Goal: Task Accomplishment & Management: Manage account settings

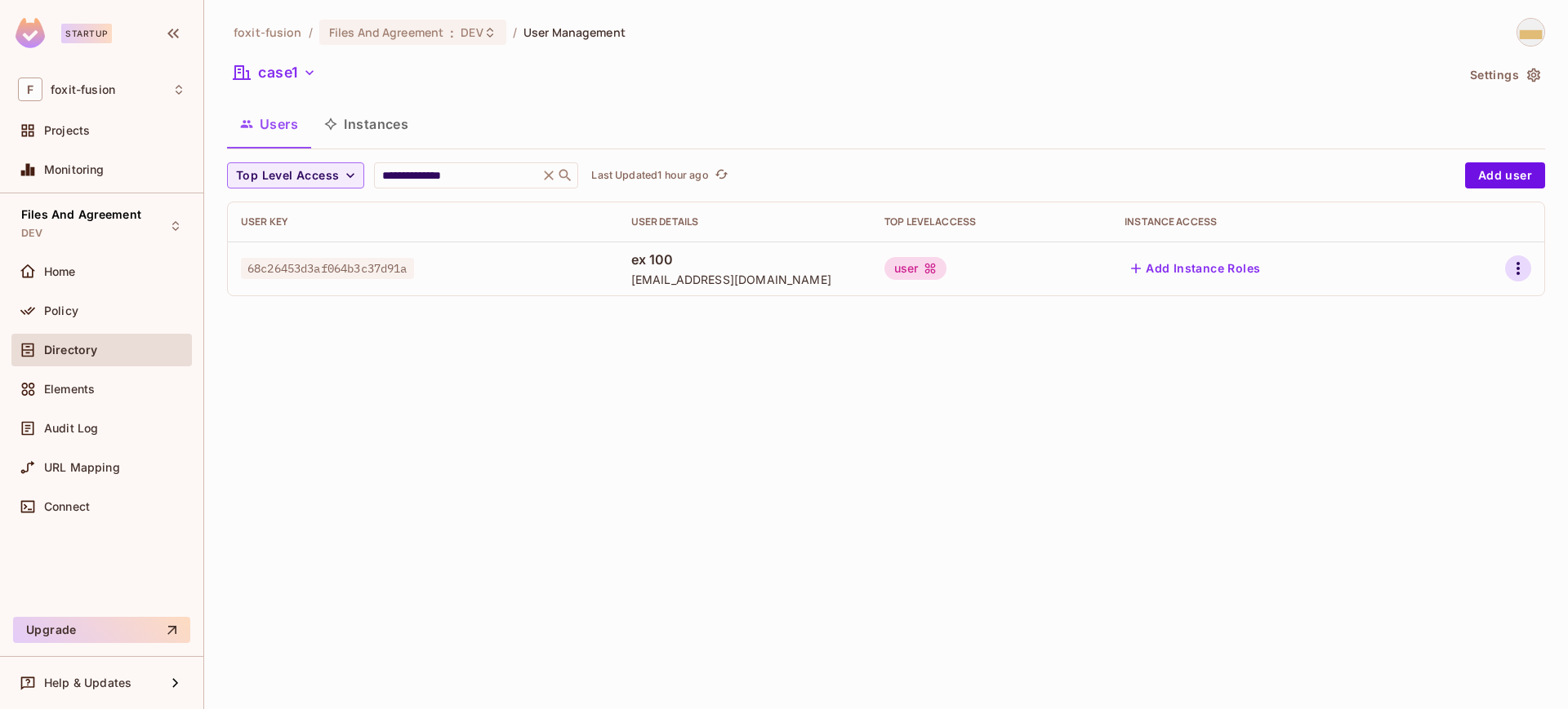
click at [1516, 272] on icon "button" at bounding box center [1517, 268] width 19 height 19
click at [1300, 370] on div at bounding box center [784, 354] width 1568 height 709
click at [1497, 174] on button "Add user" at bounding box center [1504, 176] width 80 height 26
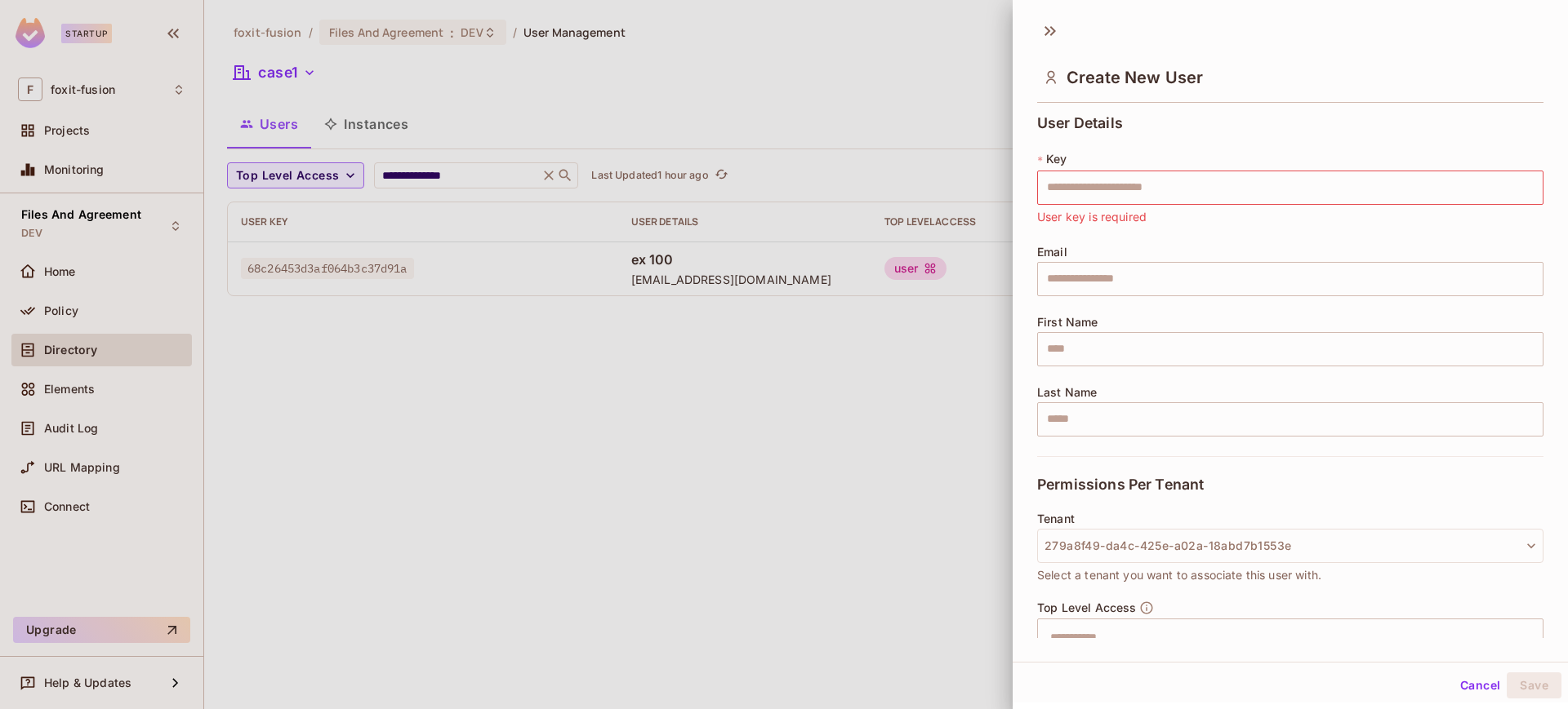
click at [1498, 168] on div "* Key ​ User key is required" at bounding box center [1291, 188] width 507 height 75
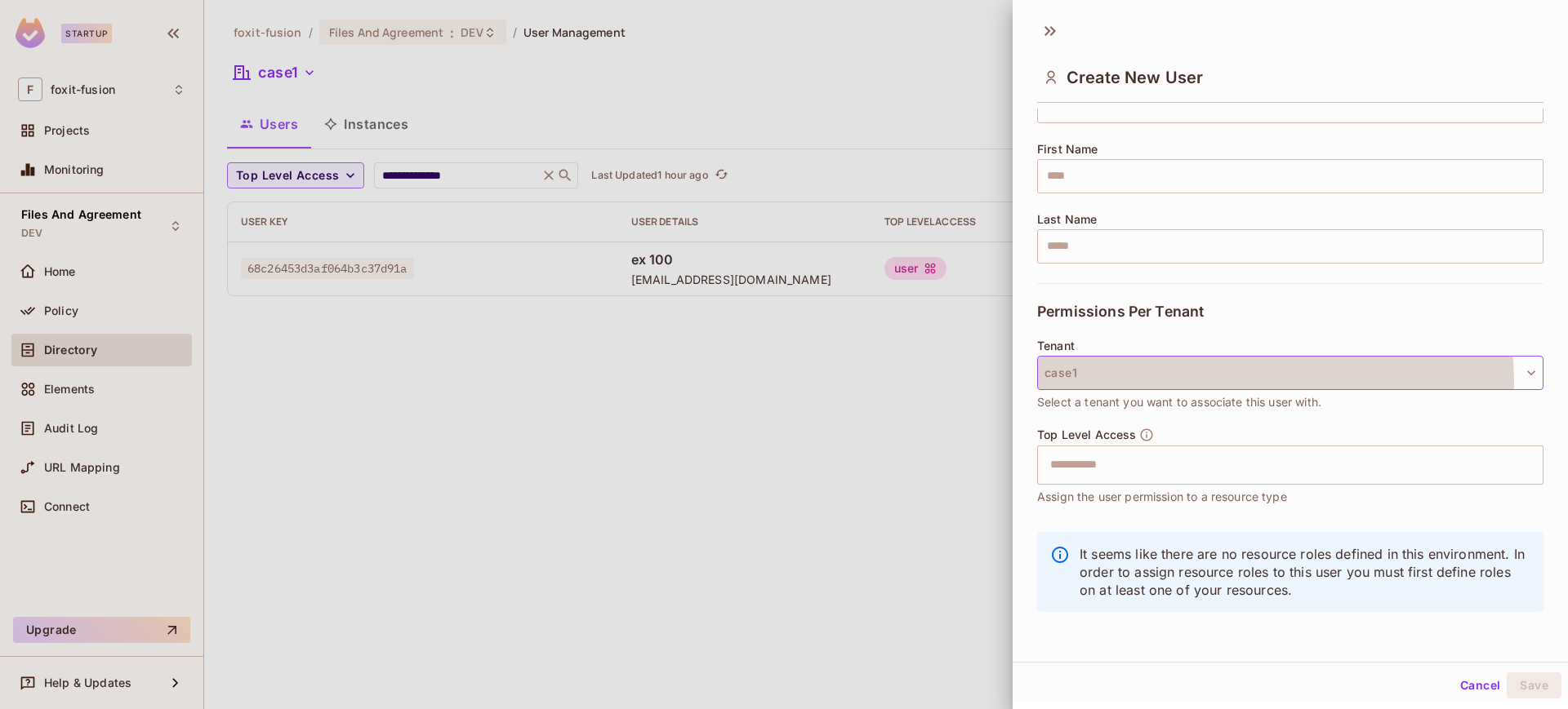
click at [1229, 384] on button "case1" at bounding box center [1291, 373] width 507 height 34
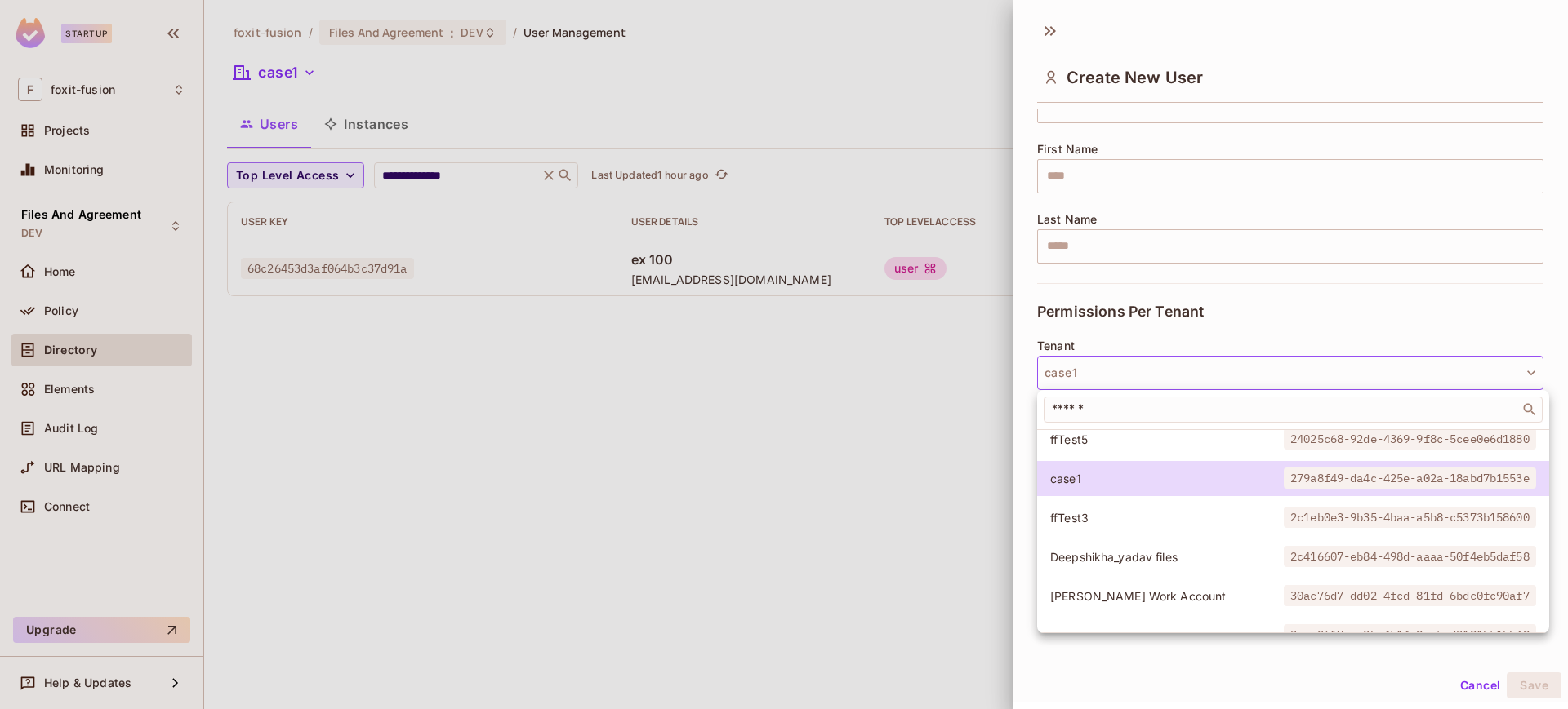
scroll to position [281, 0]
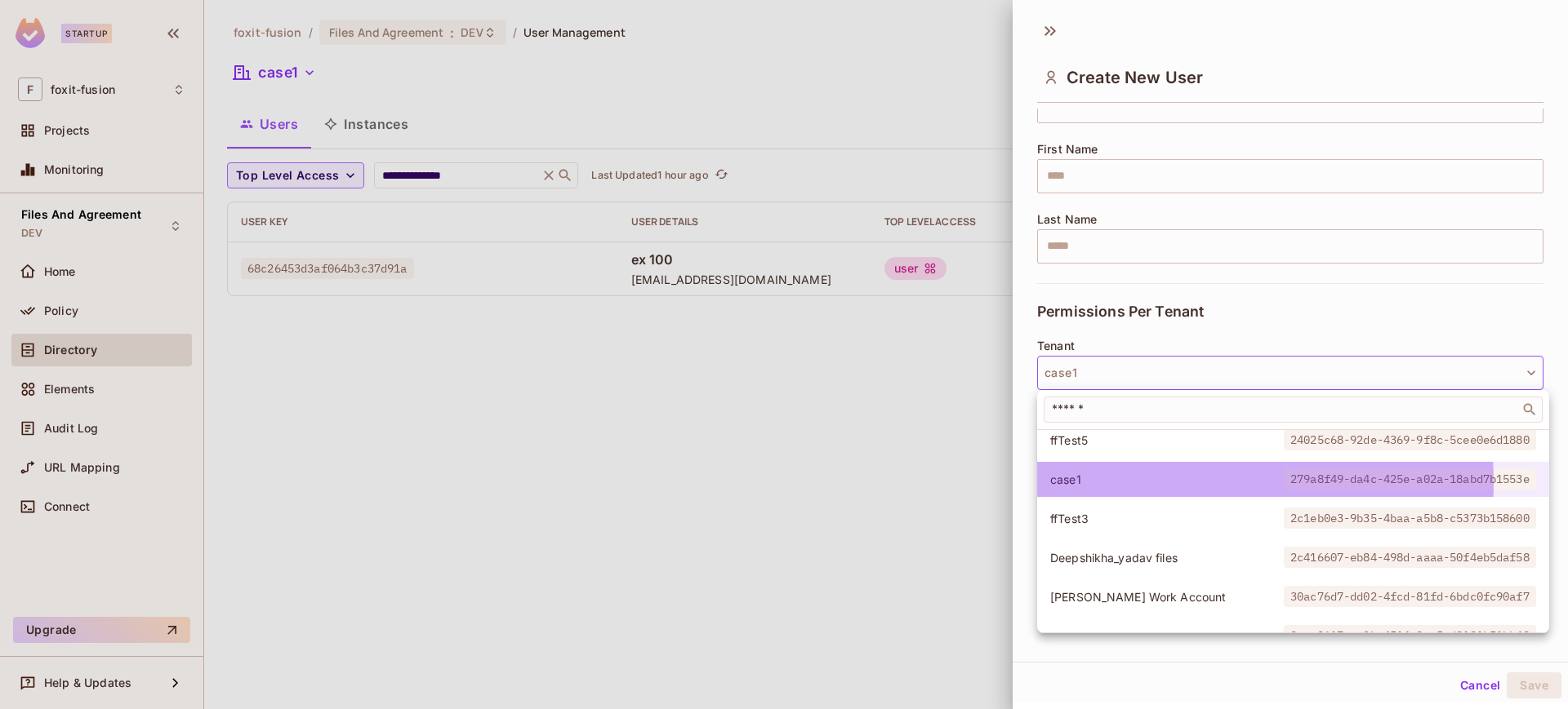
click at [1152, 483] on span "case1" at bounding box center [1167, 479] width 234 height 16
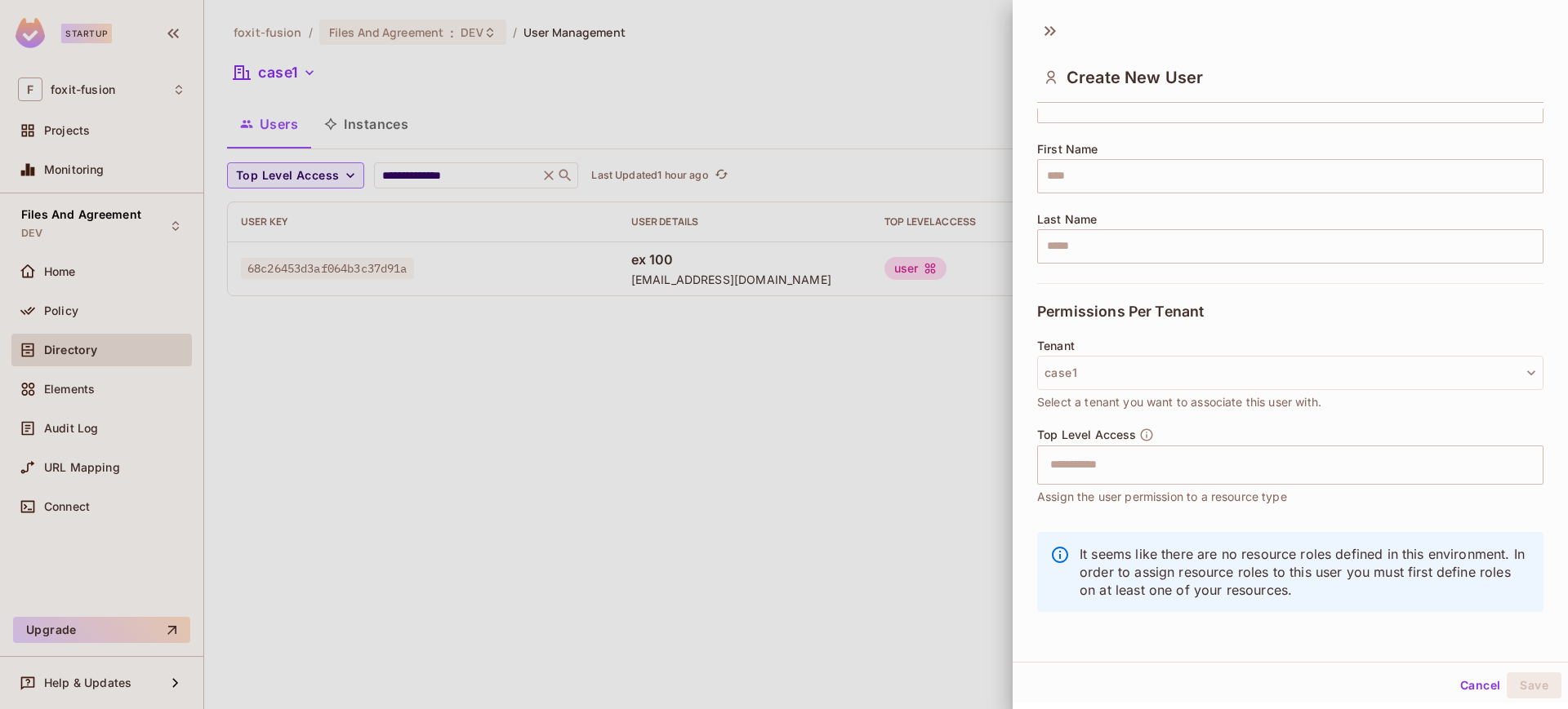
click at [938, 410] on div at bounding box center [784, 354] width 1568 height 709
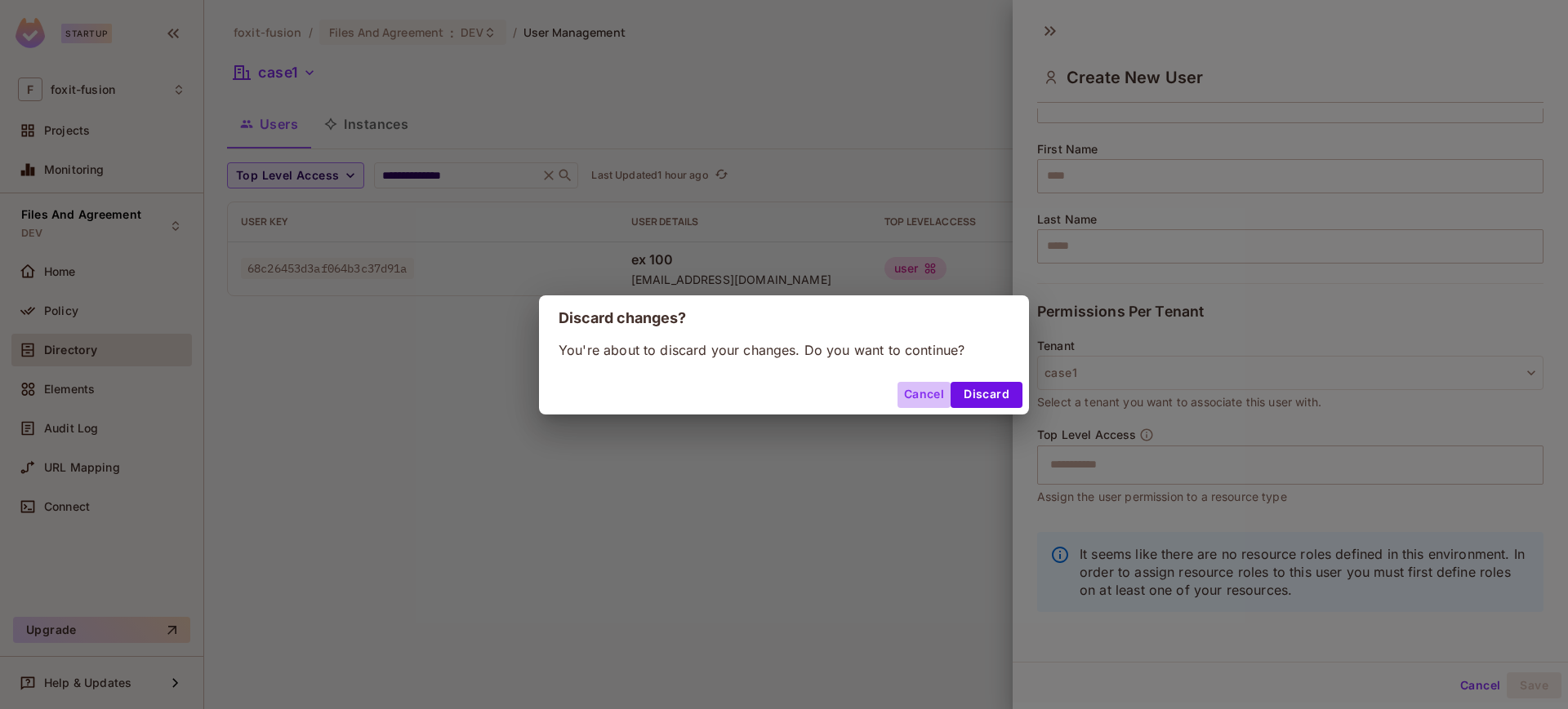
click at [927, 388] on button "Cancel" at bounding box center [924, 395] width 53 height 26
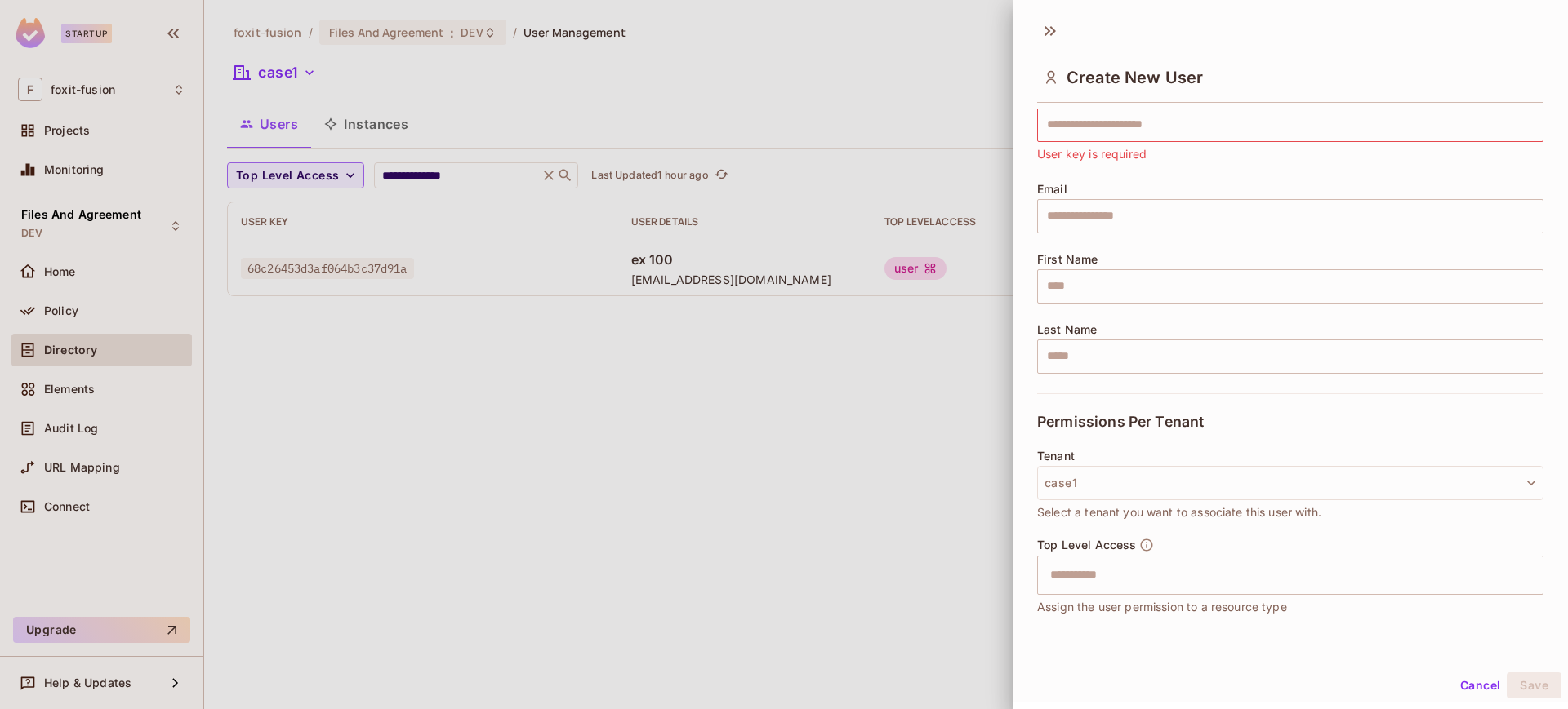
scroll to position [34, 0]
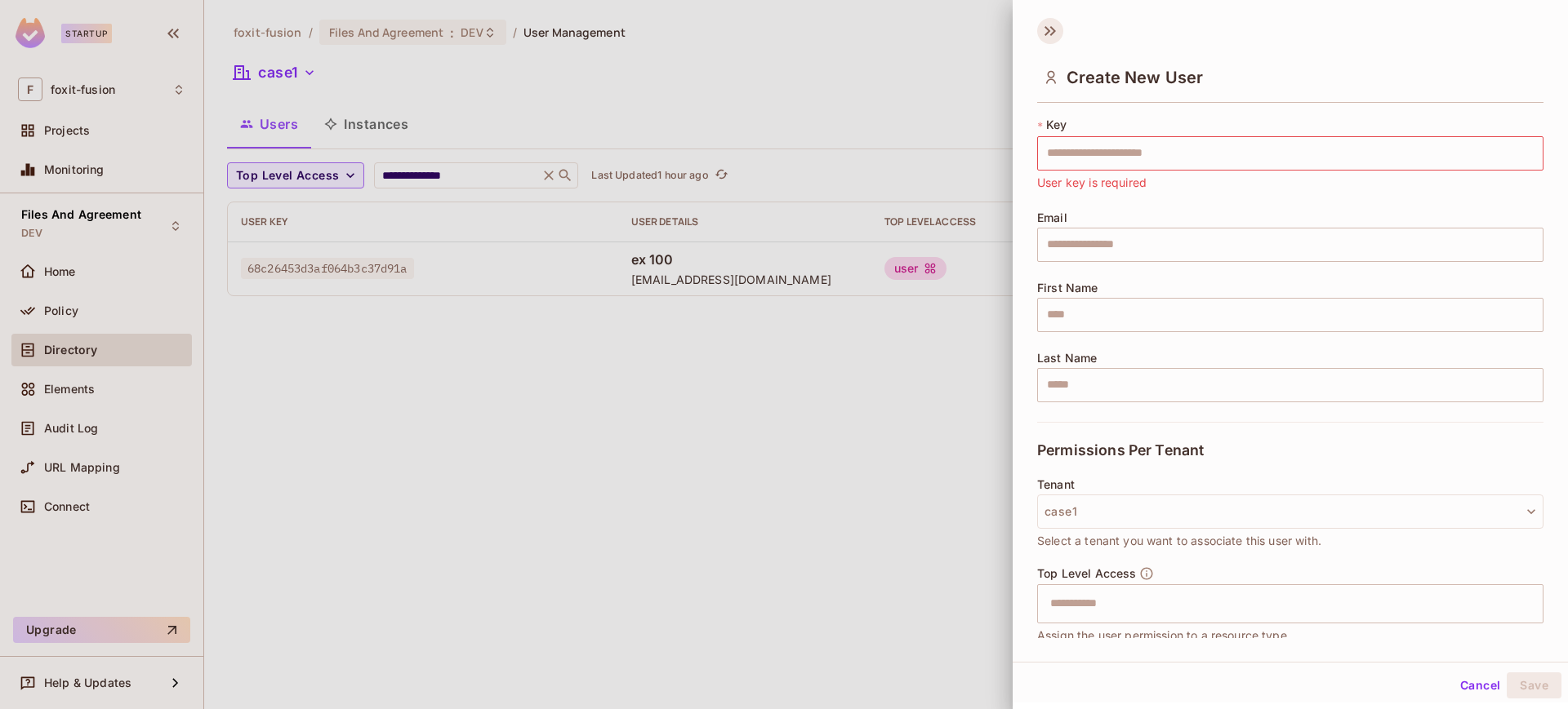
click at [1052, 29] on icon at bounding box center [1053, 31] width 6 height 10
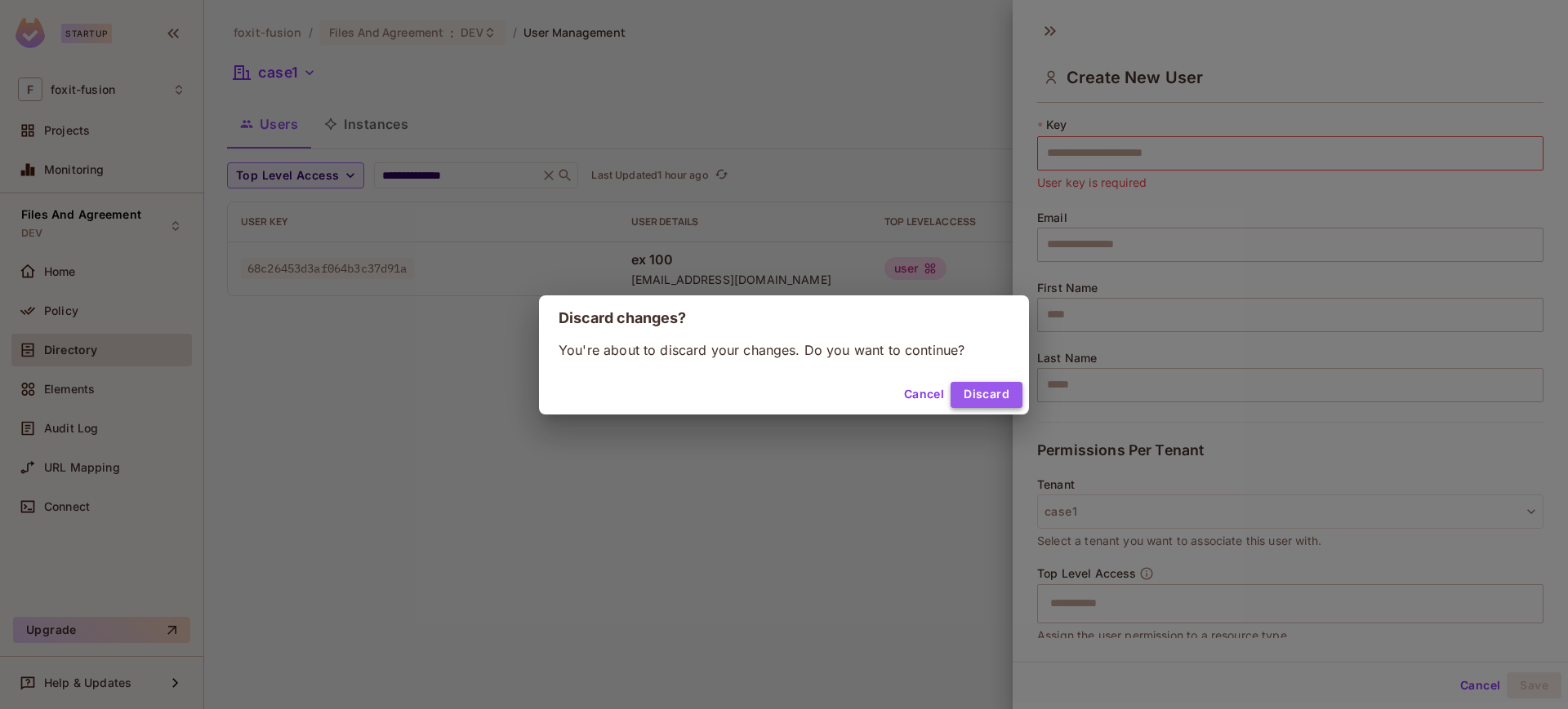
click at [996, 402] on button "Discard" at bounding box center [986, 395] width 72 height 26
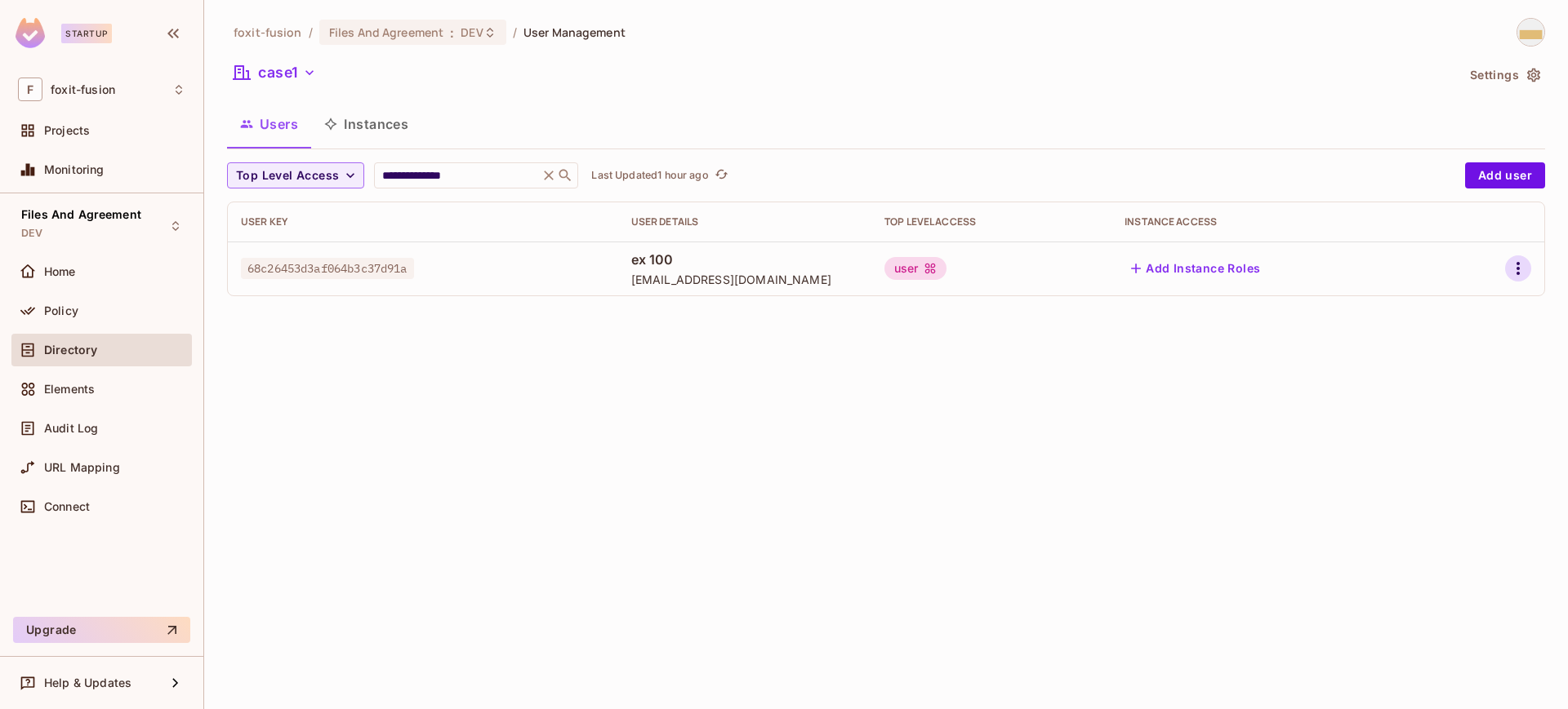
click at [1521, 266] on icon "button" at bounding box center [1517, 268] width 19 height 19
click at [1458, 311] on li "Edit" at bounding box center [1447, 306] width 144 height 36
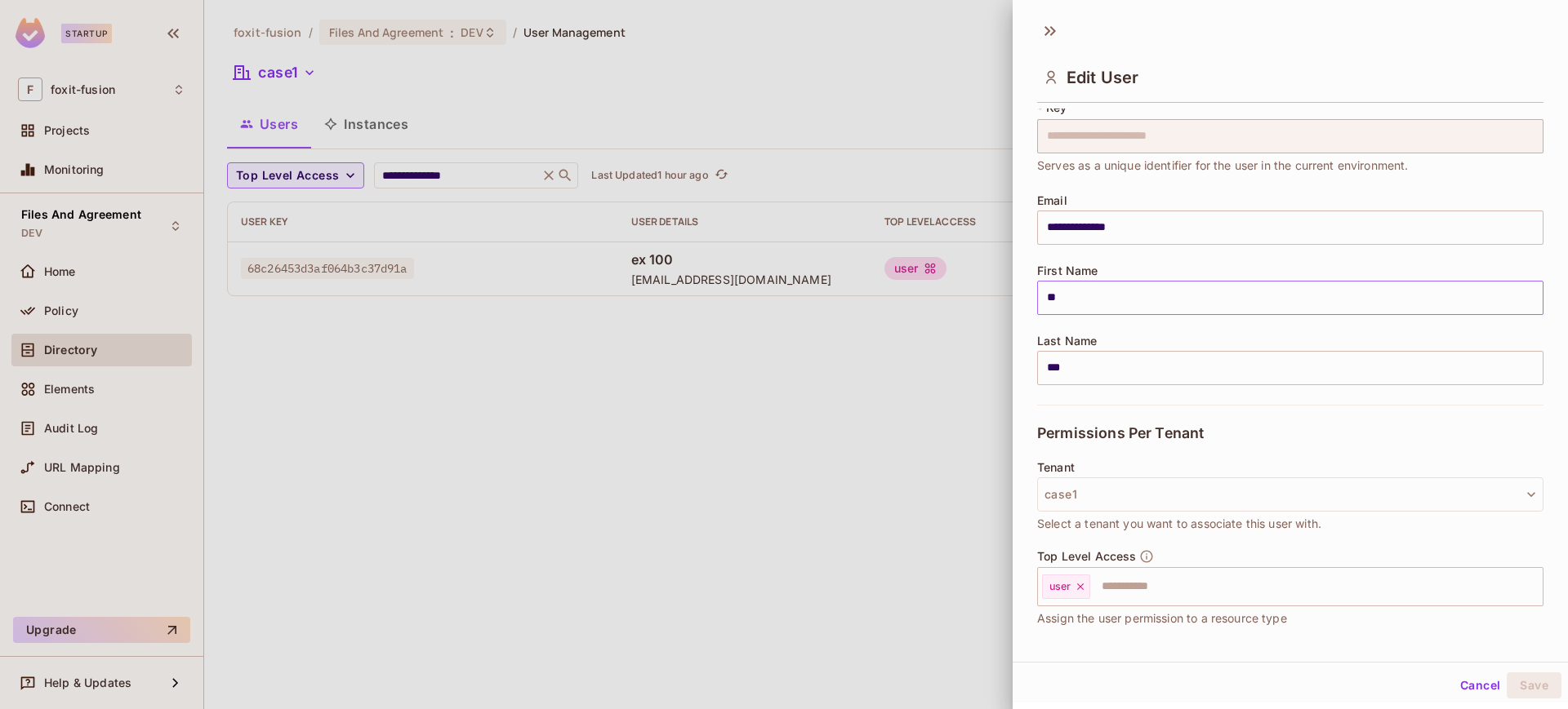
scroll to position [106, 0]
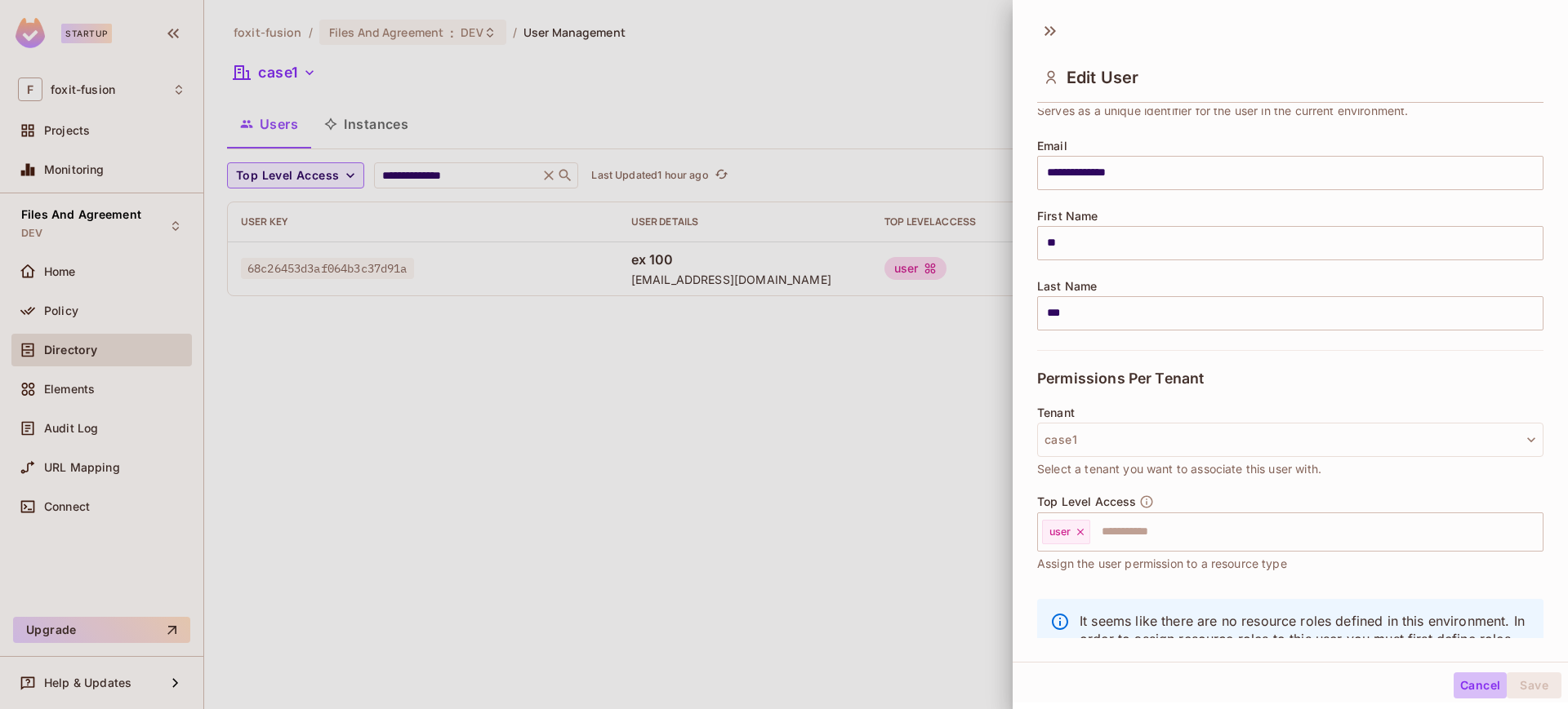
click at [1457, 687] on button "Cancel" at bounding box center [1479, 686] width 53 height 26
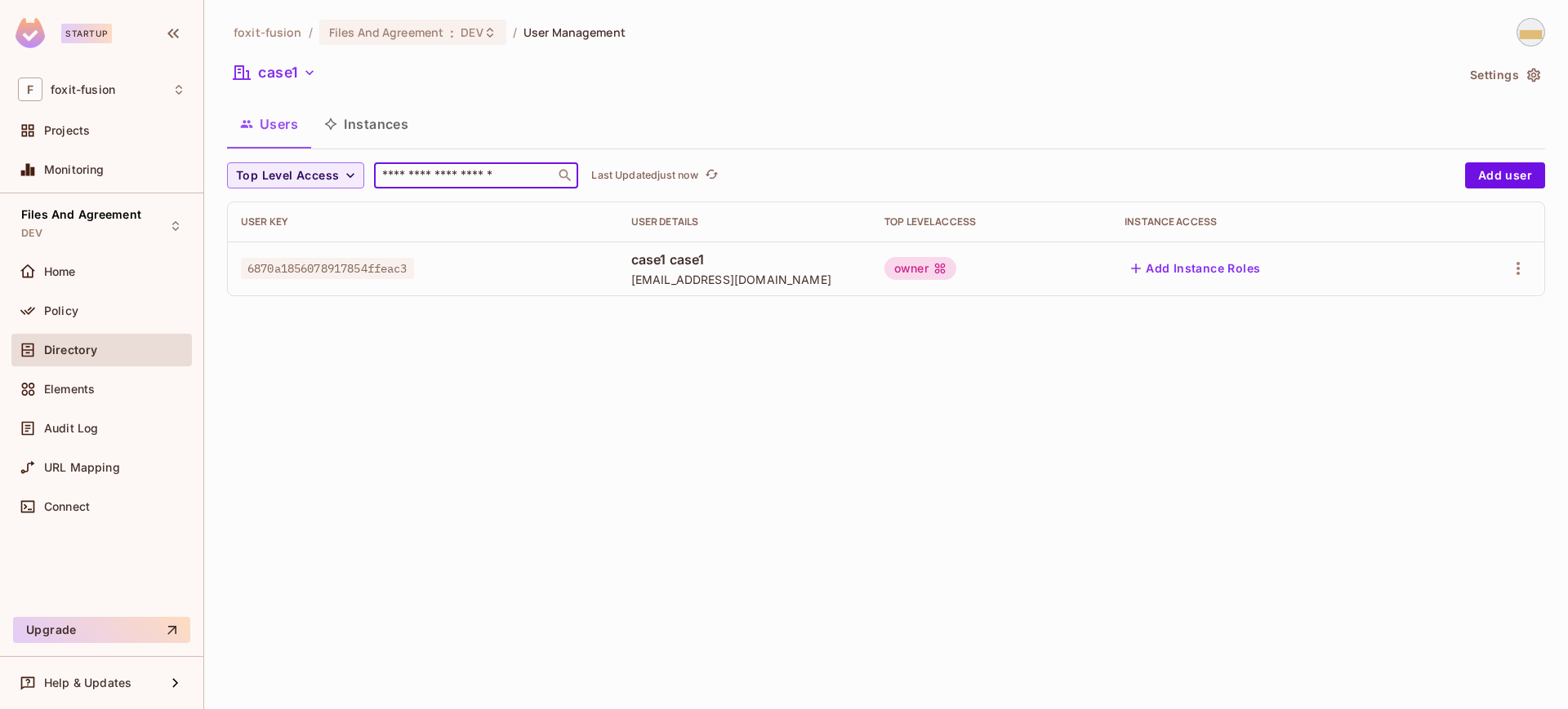
click at [491, 180] on input "text" at bounding box center [464, 176] width 171 height 17
paste input "**********"
type input "**********"
click at [315, 75] on icon "button" at bounding box center [310, 73] width 17 height 17
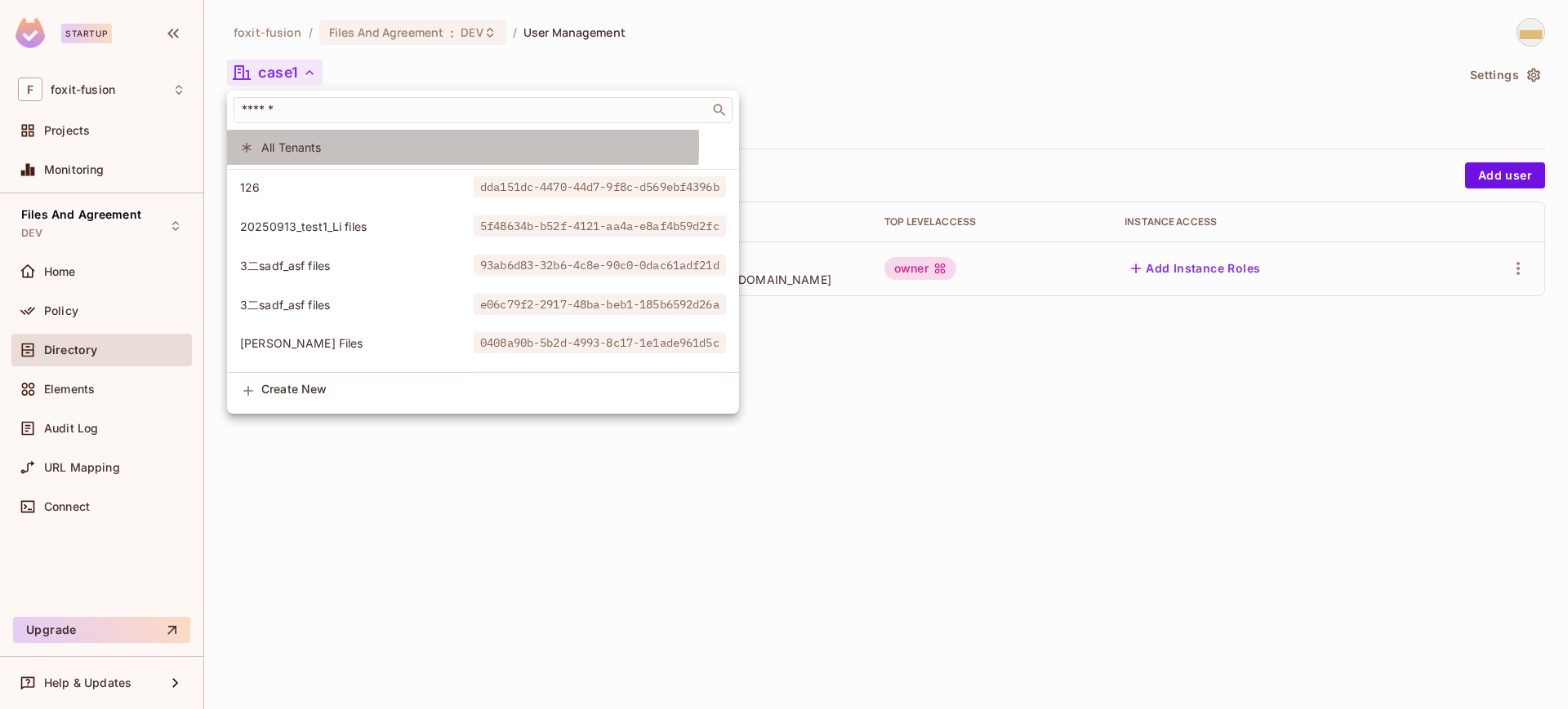
click at [312, 143] on span "All Tenants" at bounding box center [494, 147] width 465 height 16
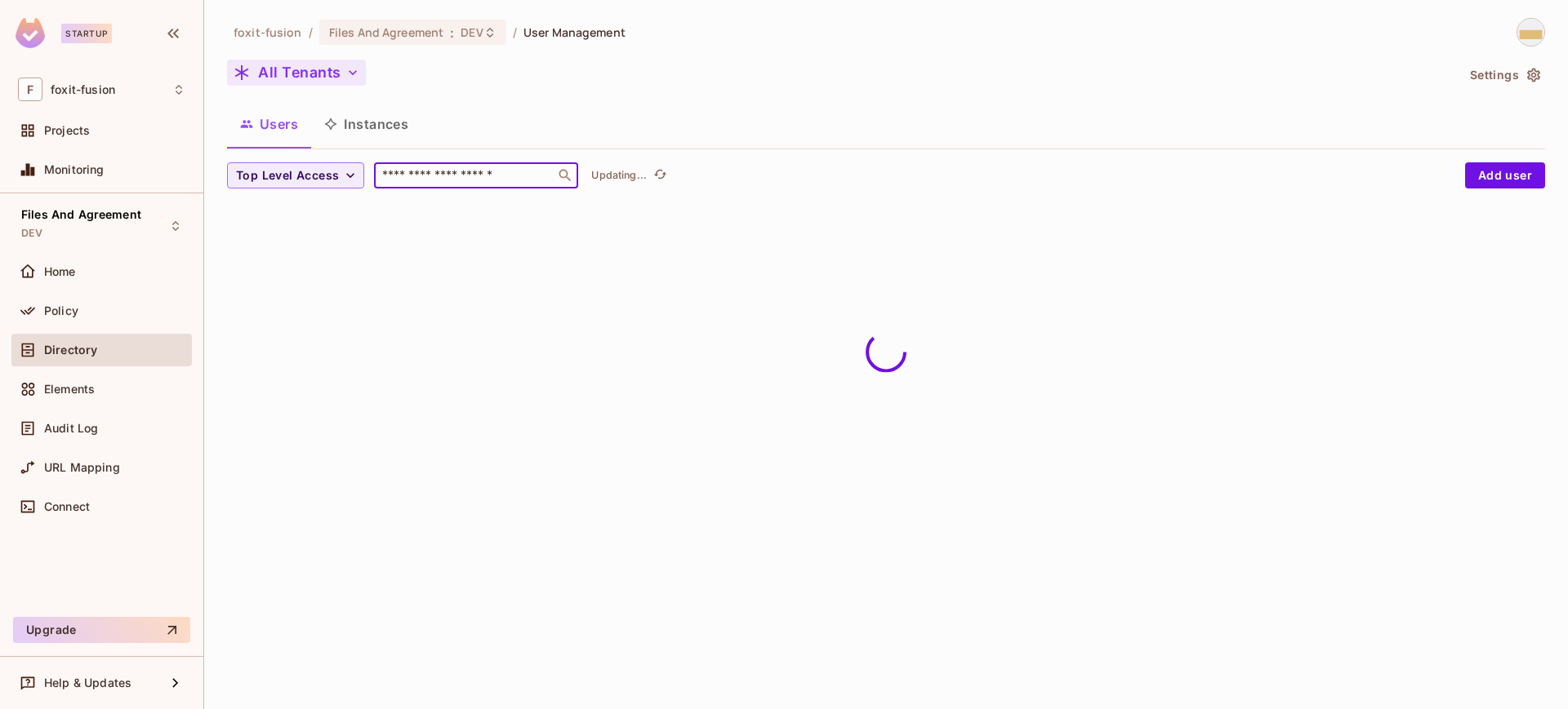
click at [419, 181] on input "text" at bounding box center [464, 176] width 171 height 17
paste input "**********"
type input "**********"
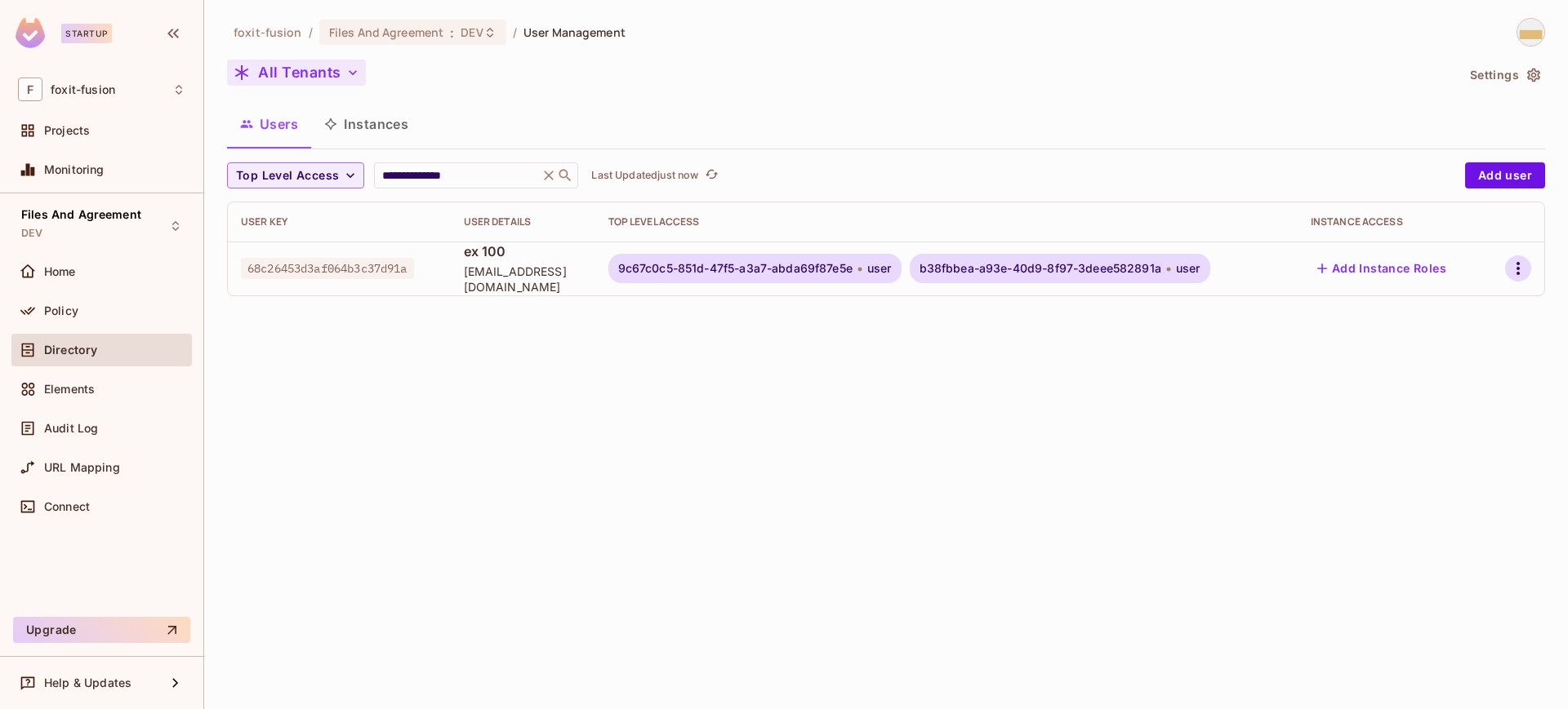
click at [1527, 266] on icon "button" at bounding box center [1517, 268] width 19 height 19
click at [1490, 174] on div at bounding box center [784, 354] width 1568 height 709
click at [1490, 174] on button "Add user" at bounding box center [1504, 176] width 80 height 26
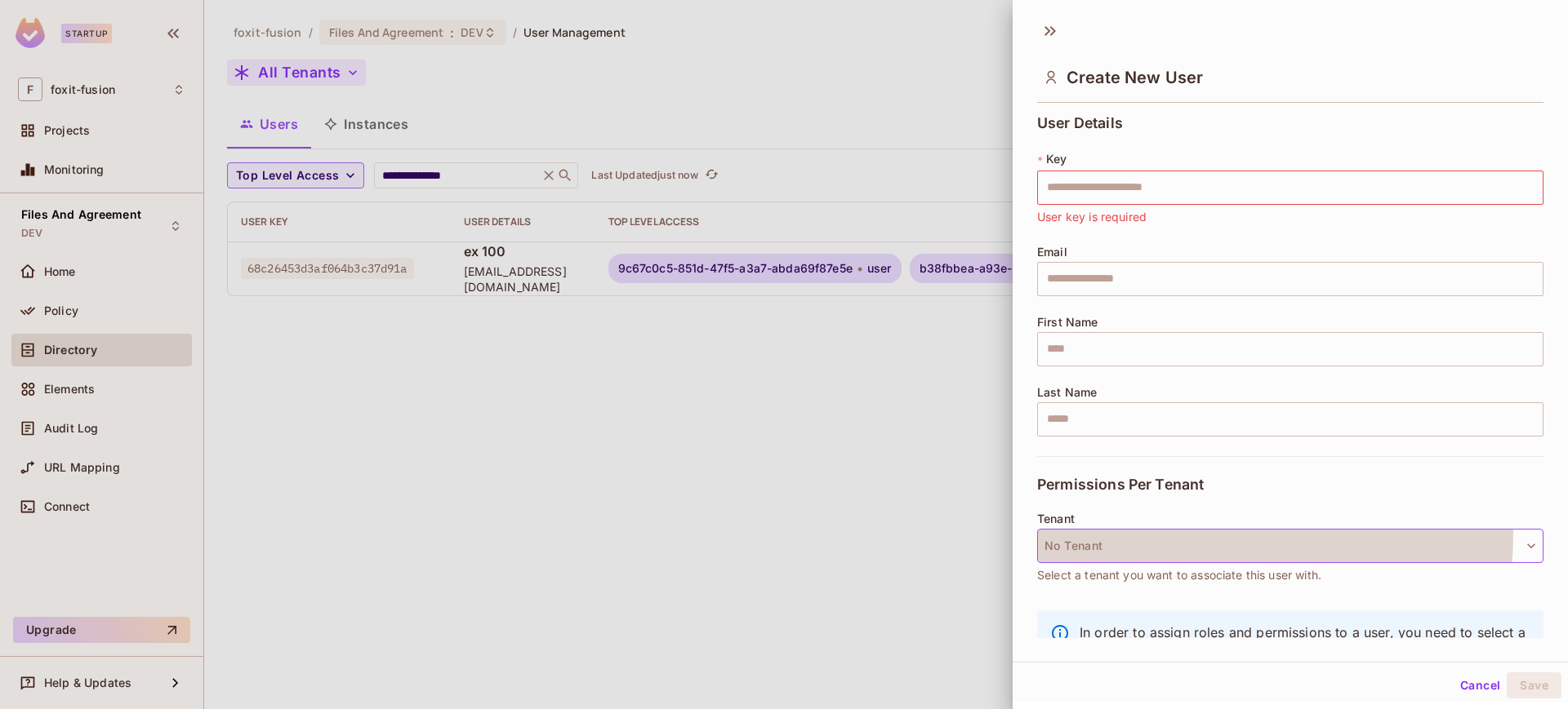
click at [1116, 532] on button "No Tenant" at bounding box center [1291, 545] width 507 height 34
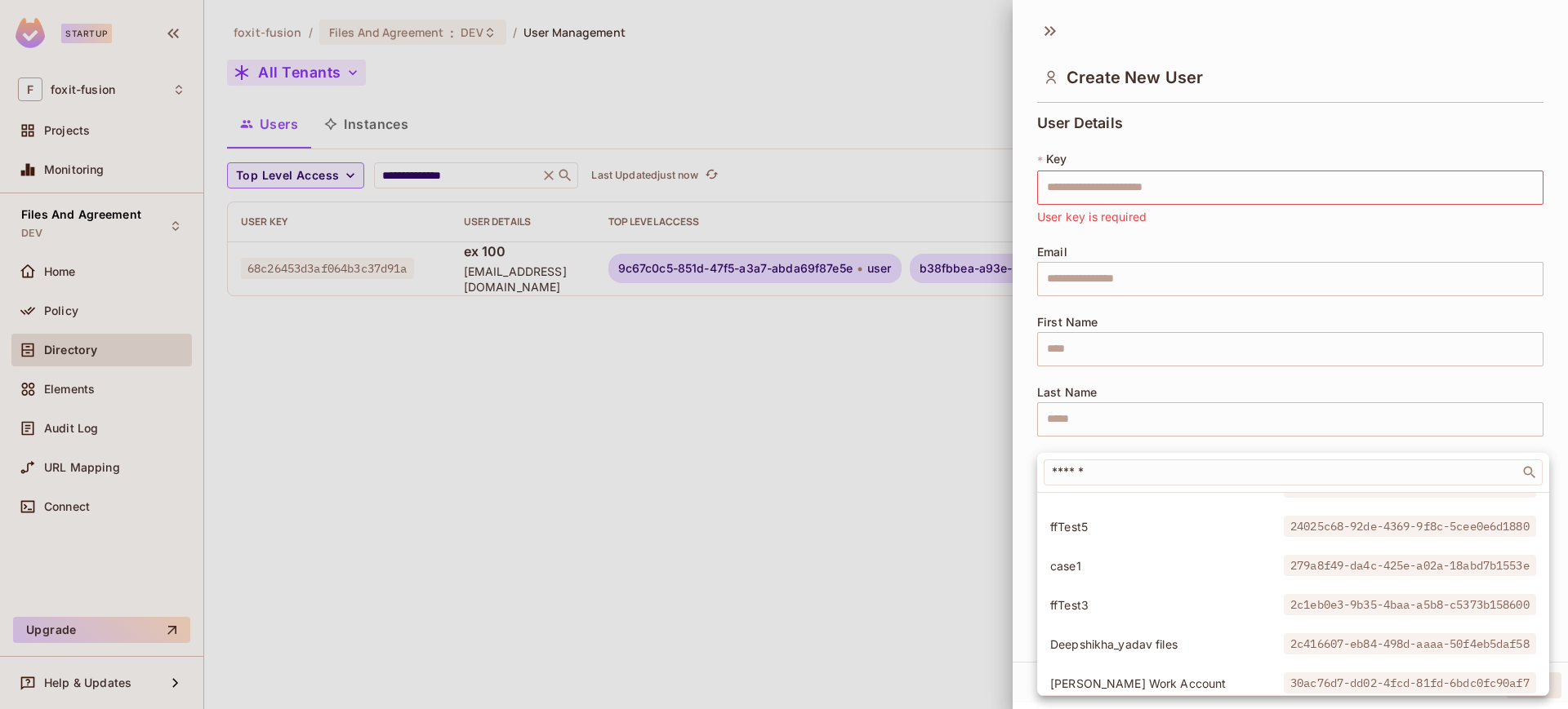
scroll to position [287, 0]
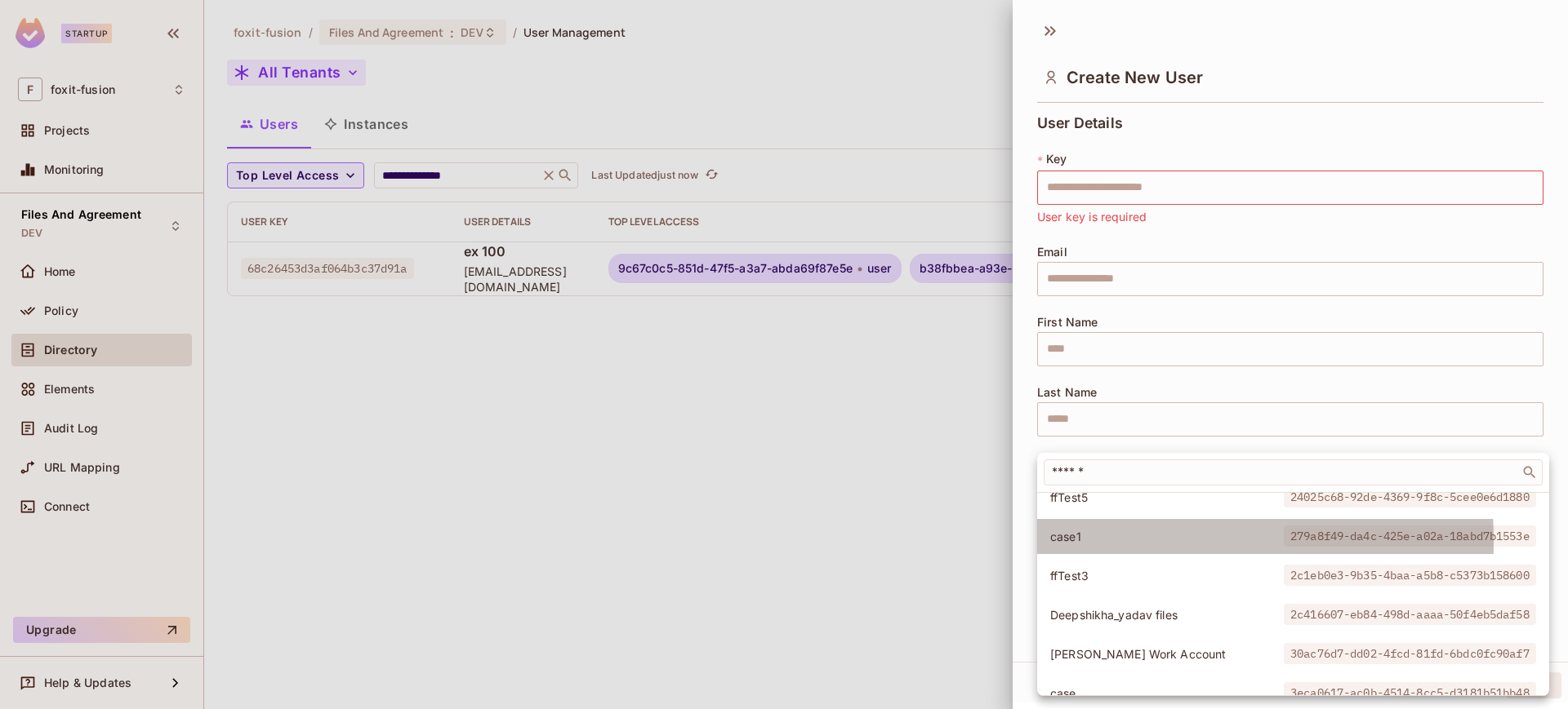
click at [1093, 542] on span "case1" at bounding box center [1167, 536] width 234 height 16
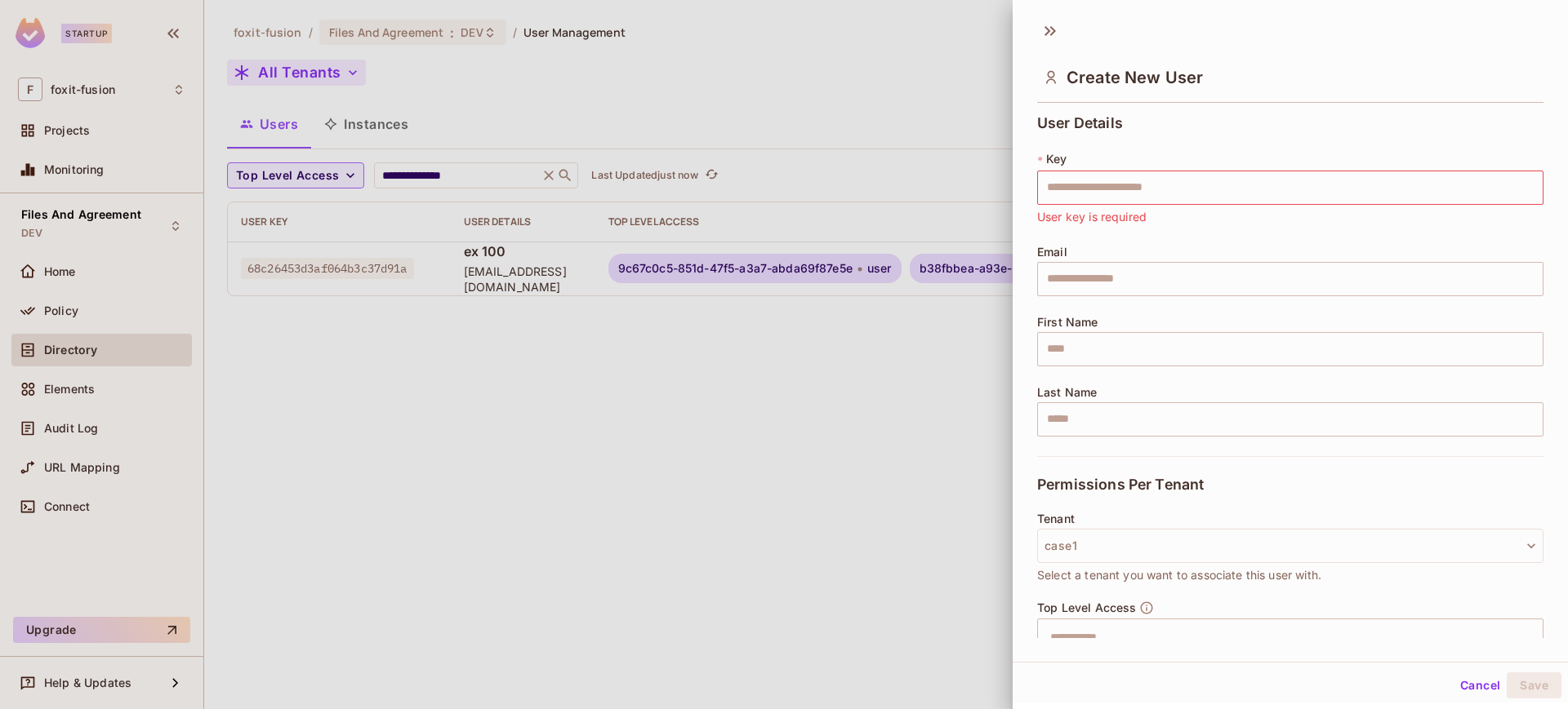
click at [888, 495] on div at bounding box center [784, 354] width 1568 height 709
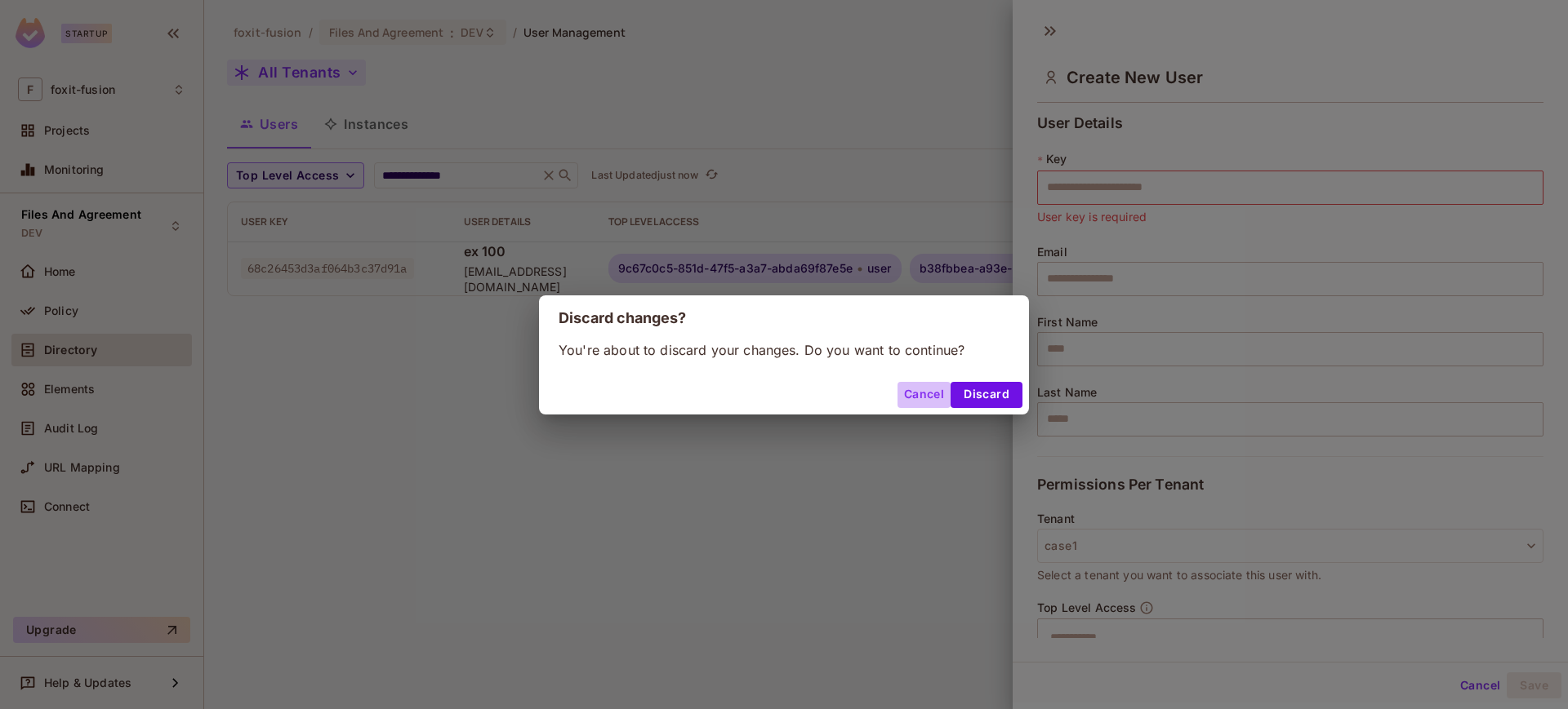
click at [926, 389] on button "Cancel" at bounding box center [924, 395] width 53 height 26
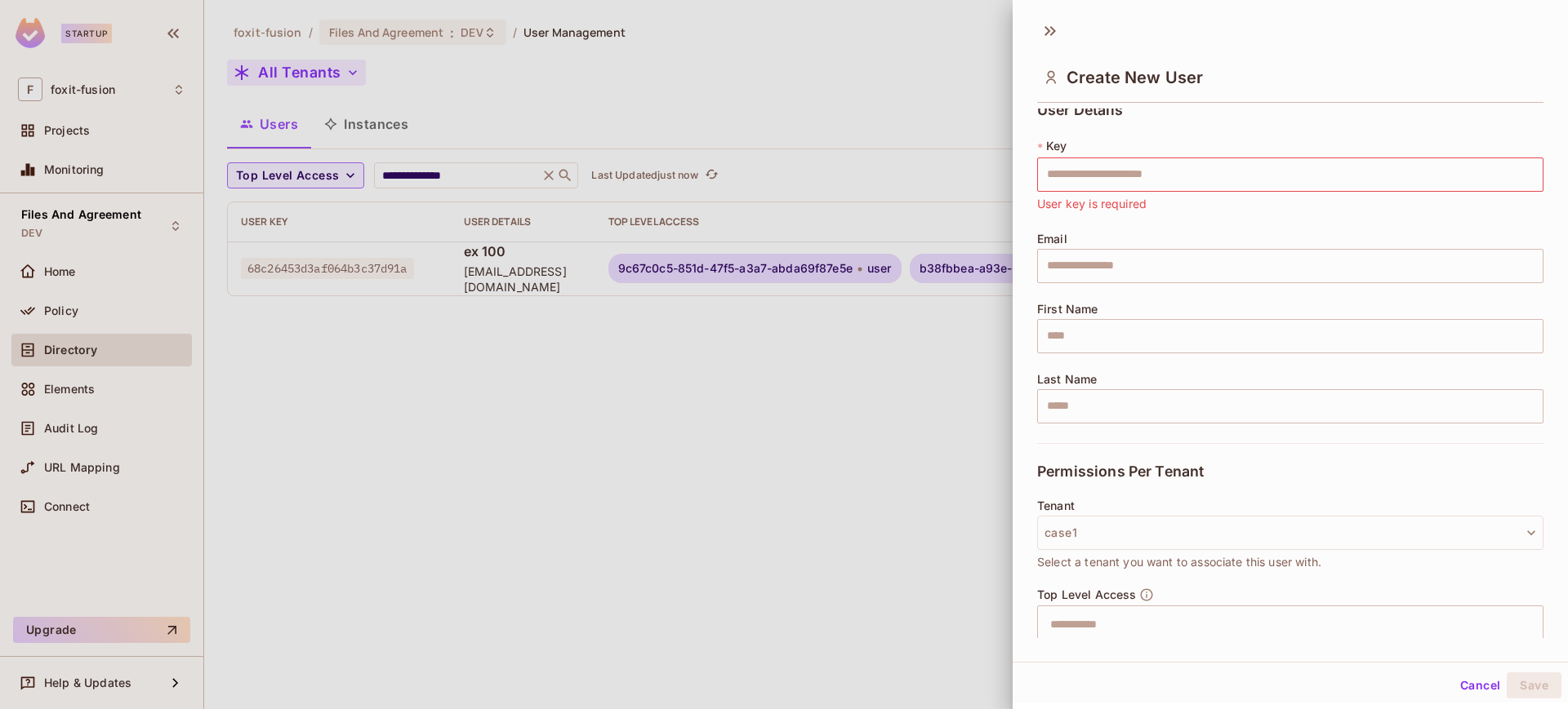
scroll to position [15, 0]
click at [1150, 177] on input "text" at bounding box center [1291, 173] width 507 height 34
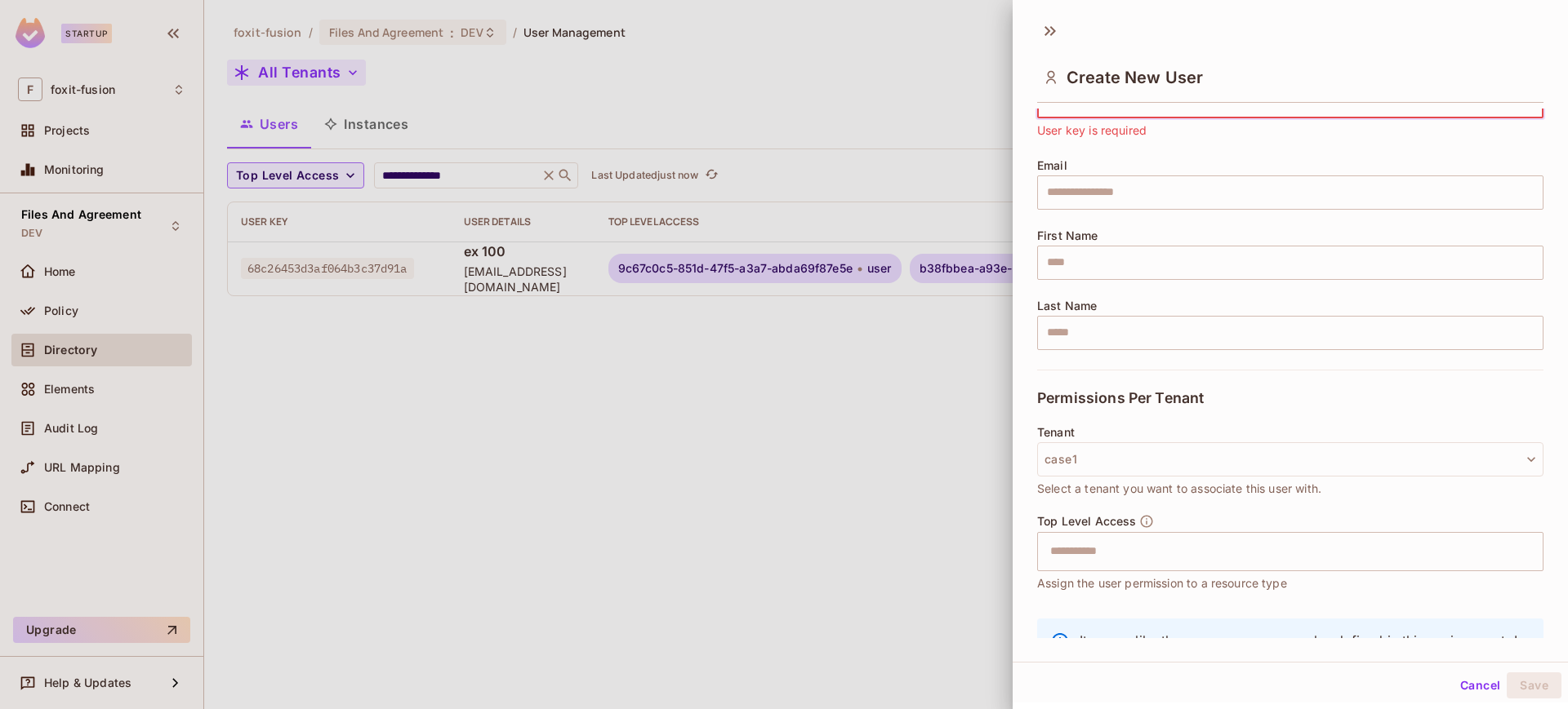
scroll to position [89, 0]
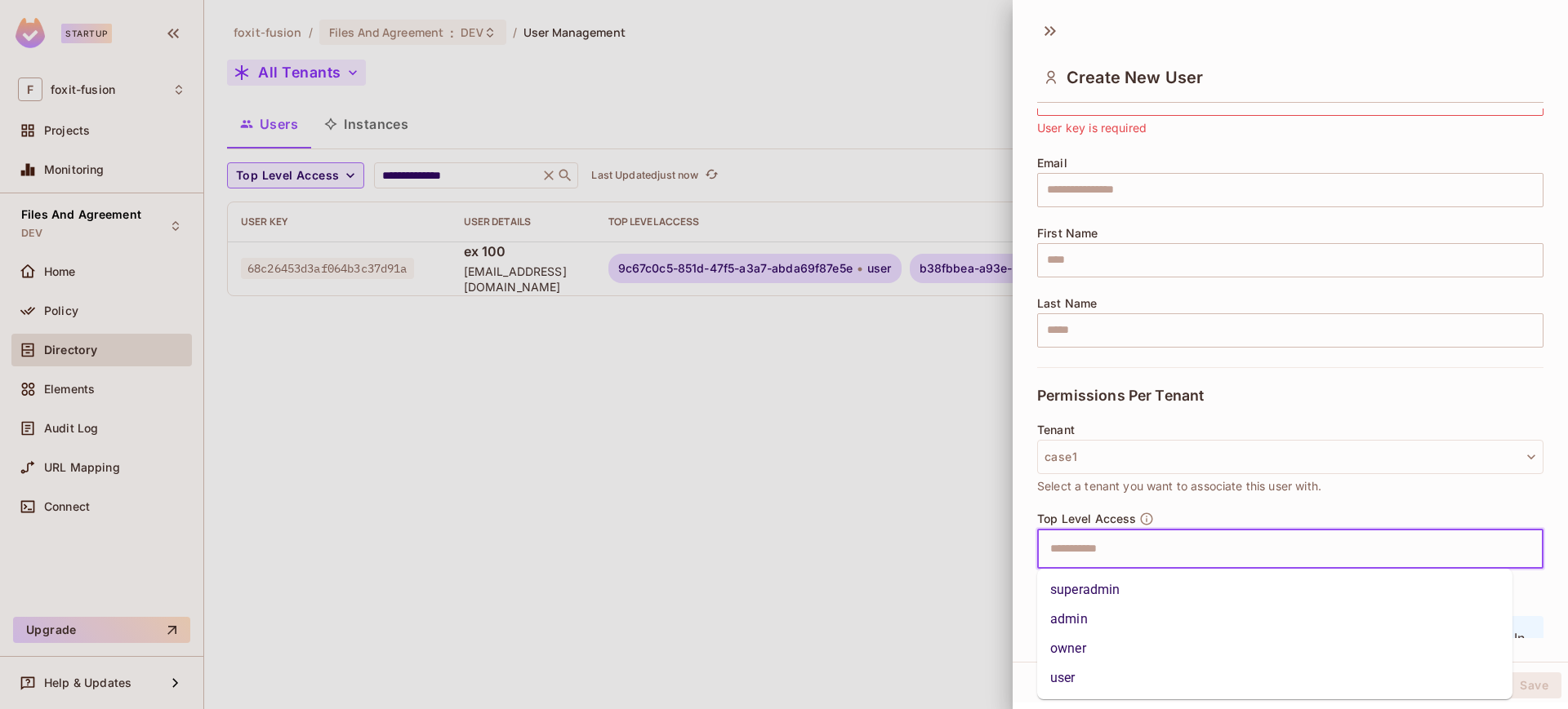
click at [1094, 548] on input "text" at bounding box center [1276, 549] width 472 height 32
drag, startPoint x: 1079, startPoint y: 660, endPoint x: 1076, endPoint y: 670, distance: 10.4
click at [1076, 670] on ul "superadmin admin owner user" at bounding box center [1275, 634] width 475 height 130
click at [1076, 670] on li "user" at bounding box center [1275, 678] width 475 height 30
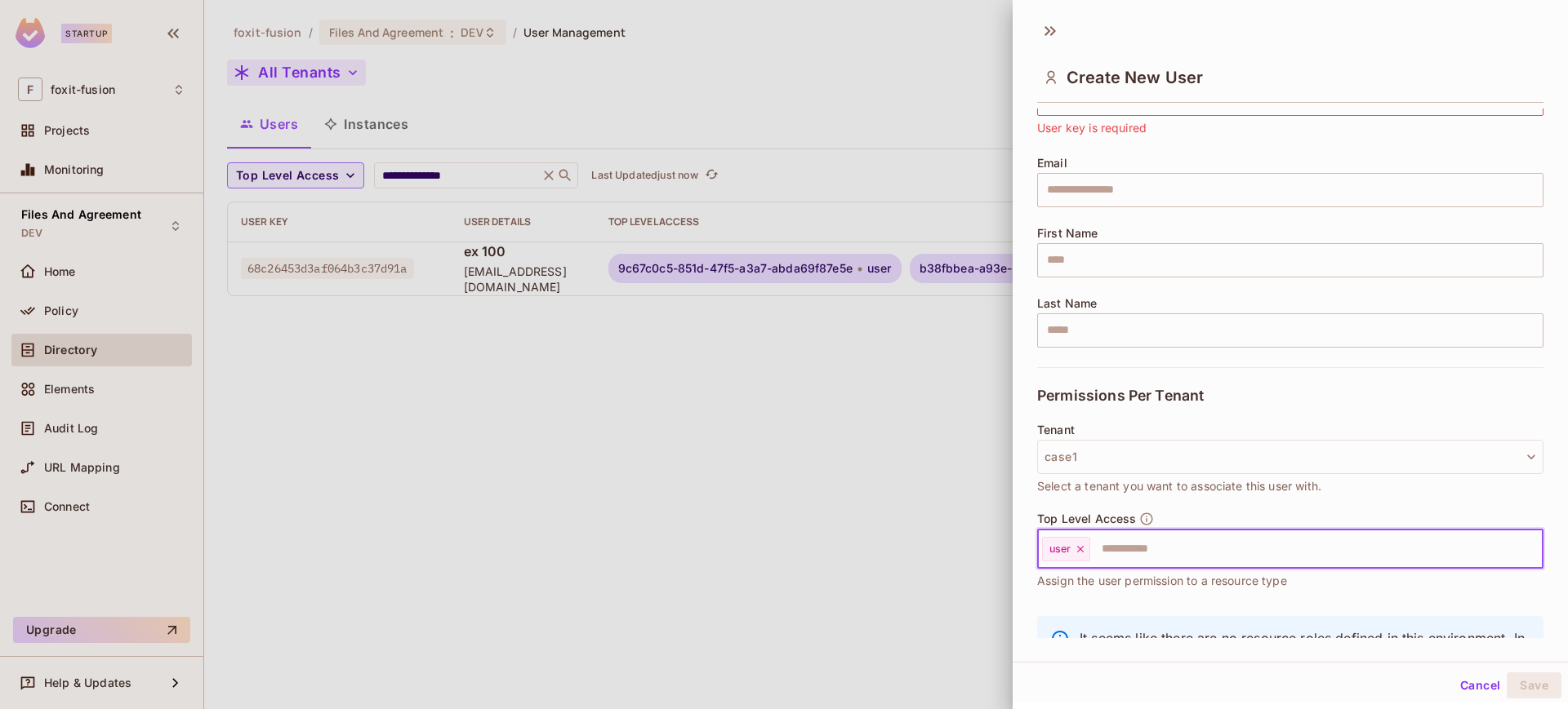
scroll to position [0, 0]
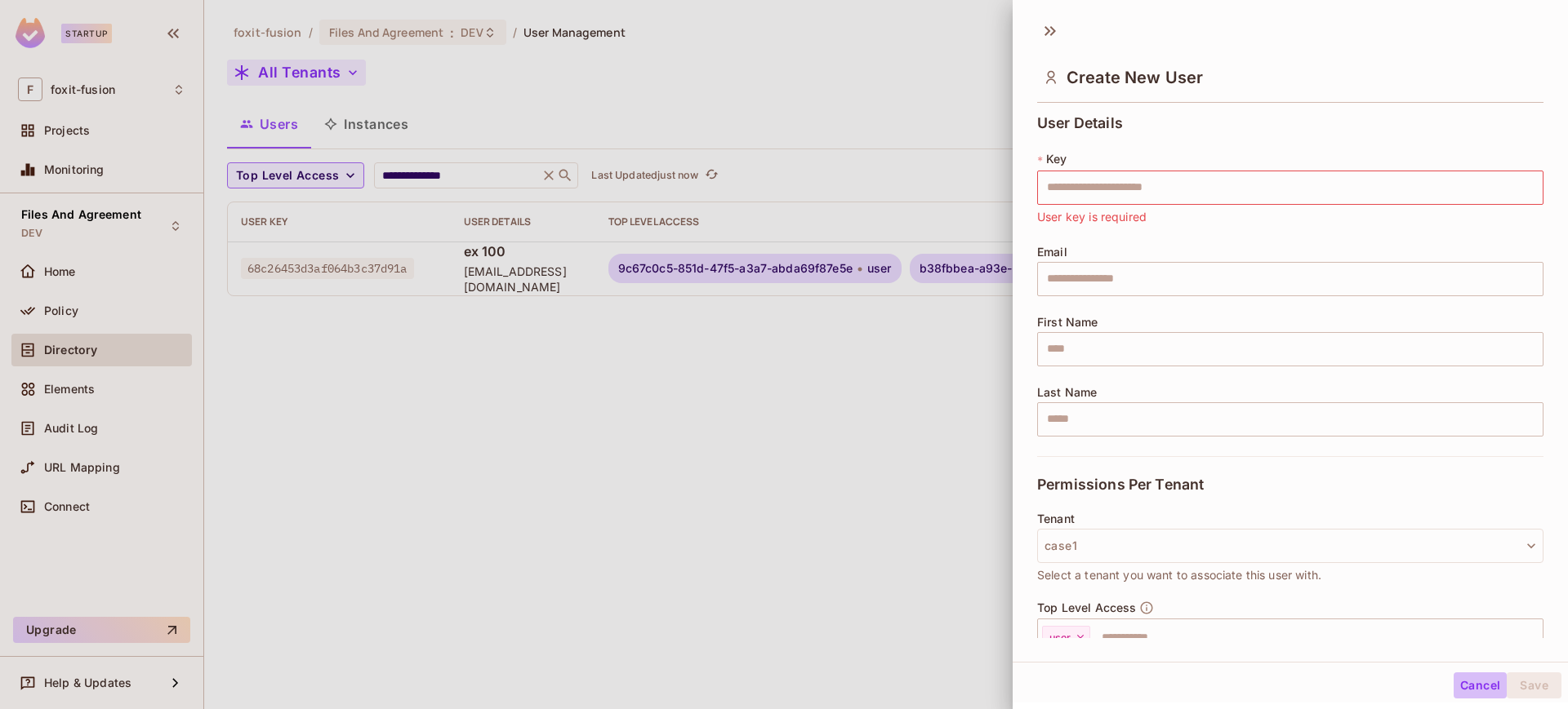
click at [1466, 674] on button "Cancel" at bounding box center [1479, 686] width 53 height 26
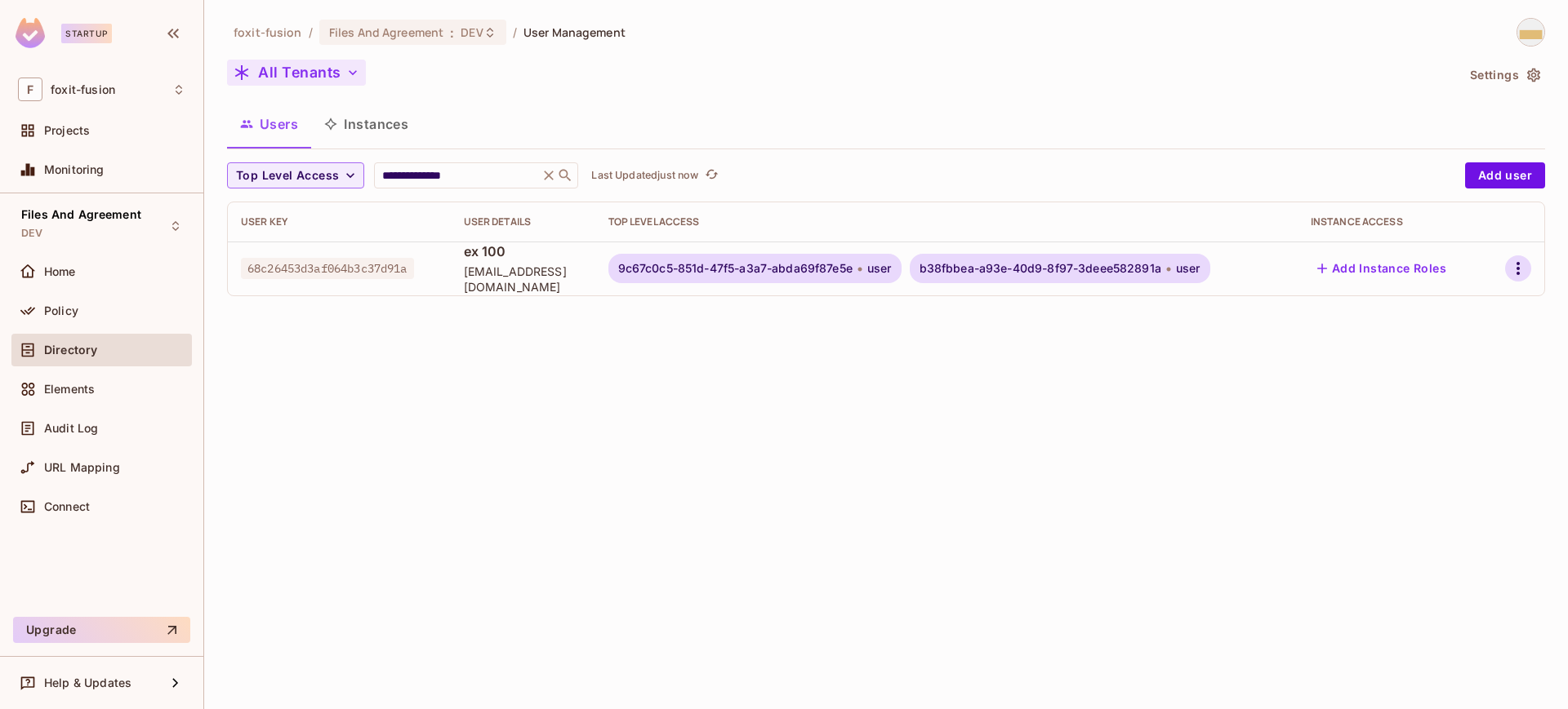
click at [1515, 263] on icon "button" at bounding box center [1517, 268] width 19 height 19
click at [1457, 319] on li "Edit" at bounding box center [1442, 306] width 152 height 36
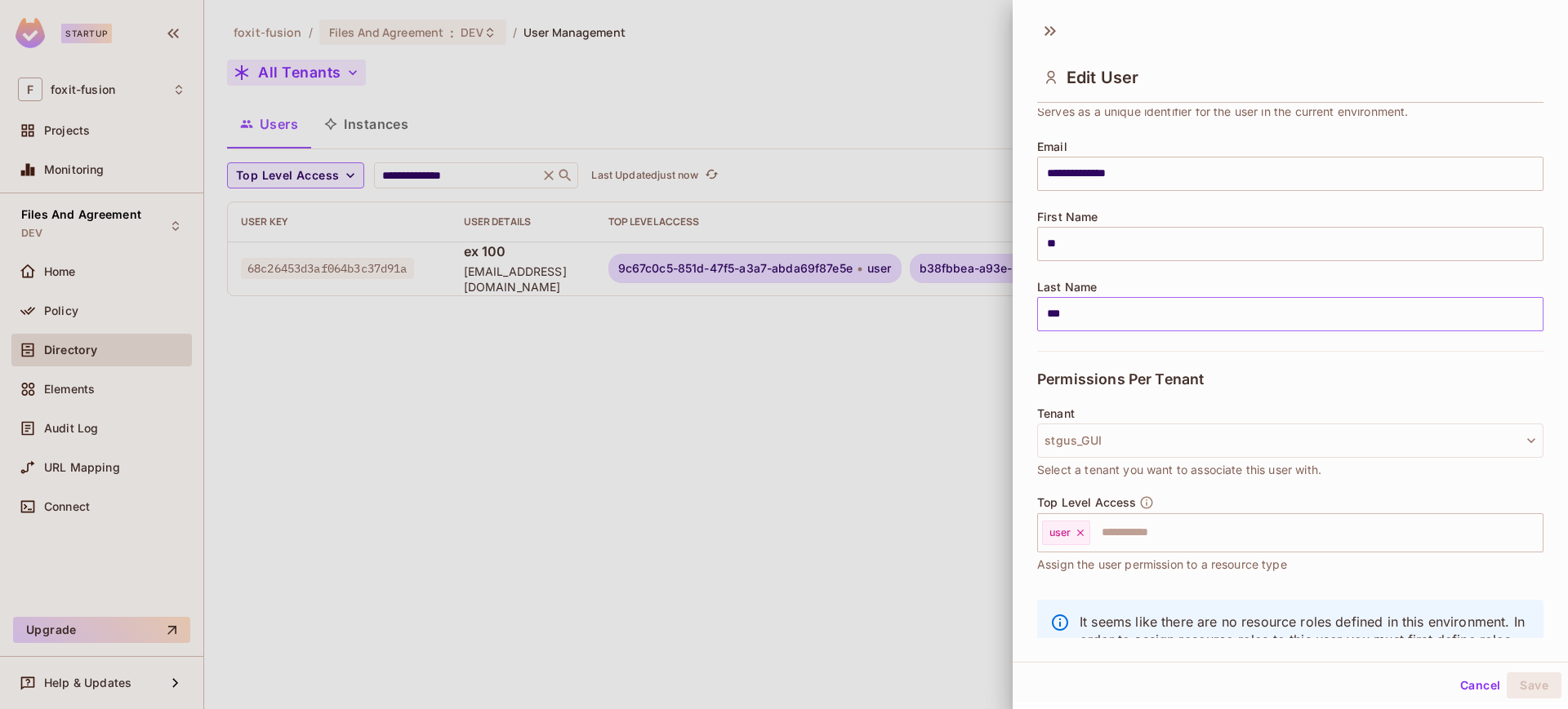
scroll to position [106, 0]
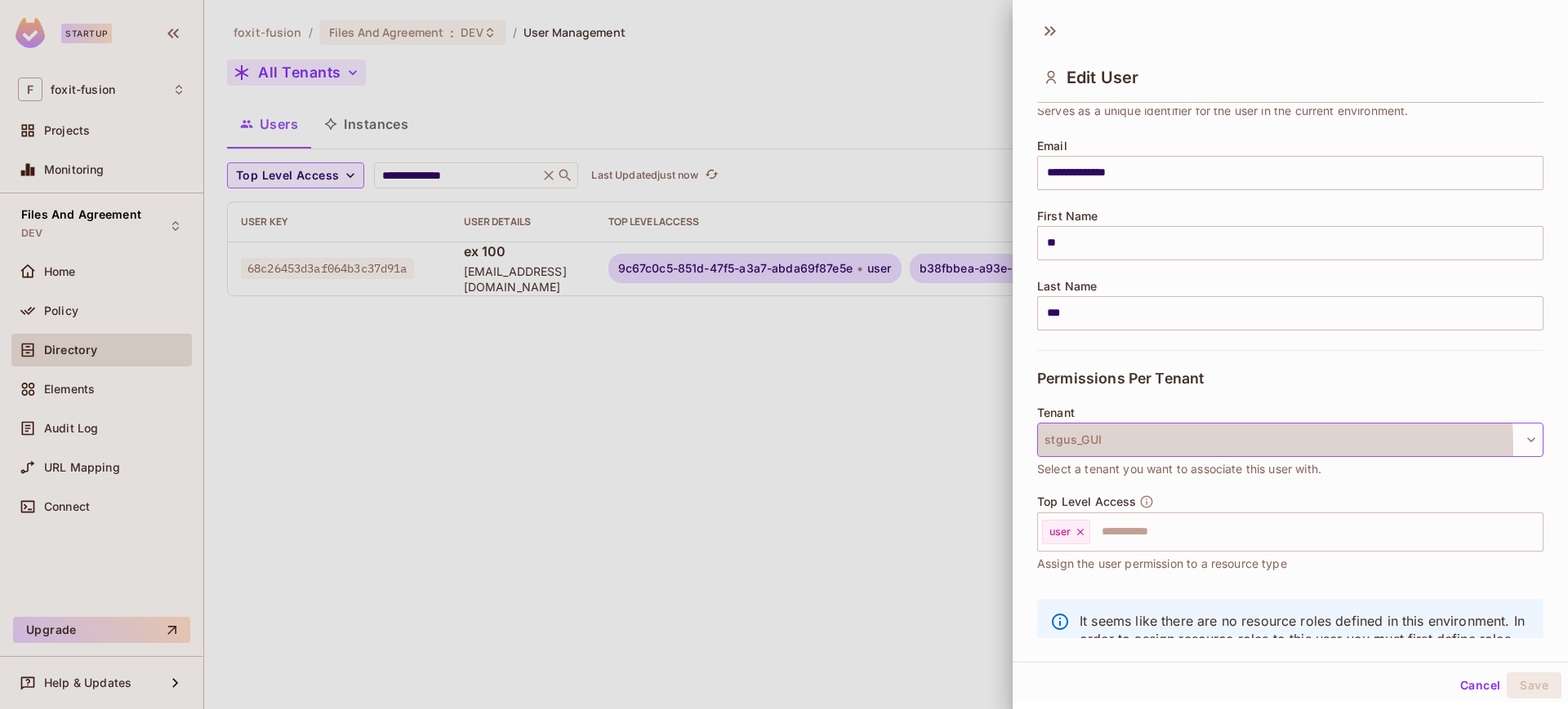
click at [1137, 448] on button "stgus_GUI" at bounding box center [1291, 439] width 507 height 34
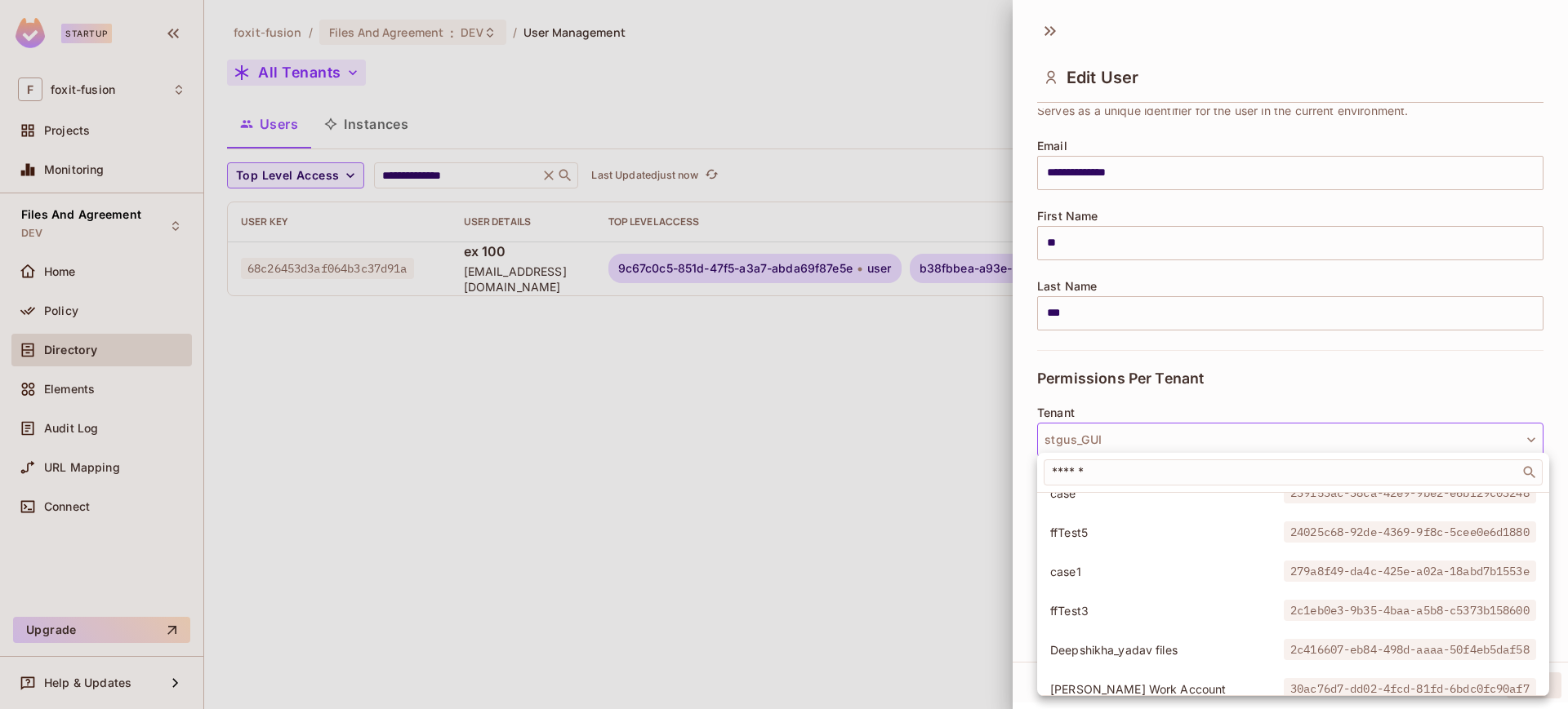
scroll to position [252, 0]
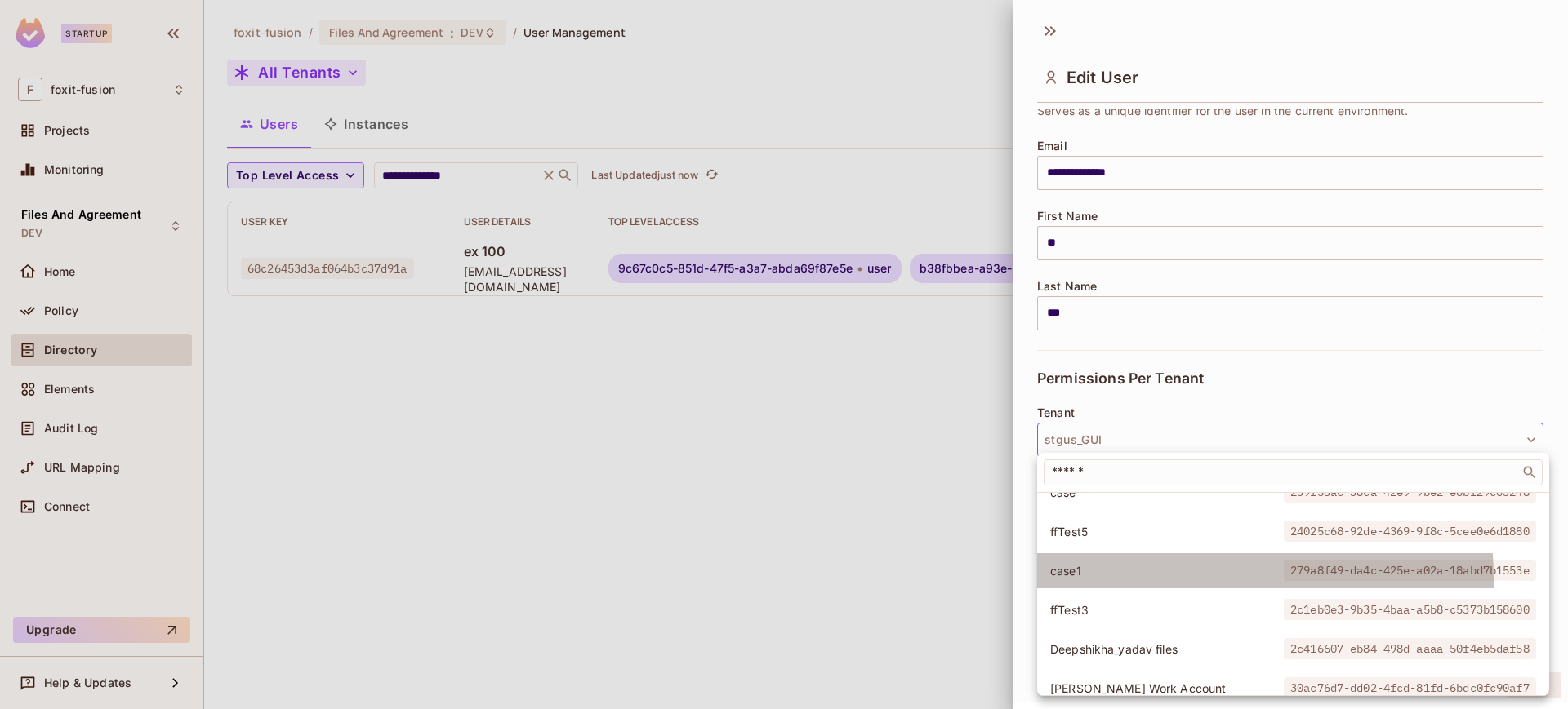
click at [1112, 580] on li "case1 279a8f49-da4c-425e-a02a-18abd7b1553e" at bounding box center [1293, 571] width 512 height 35
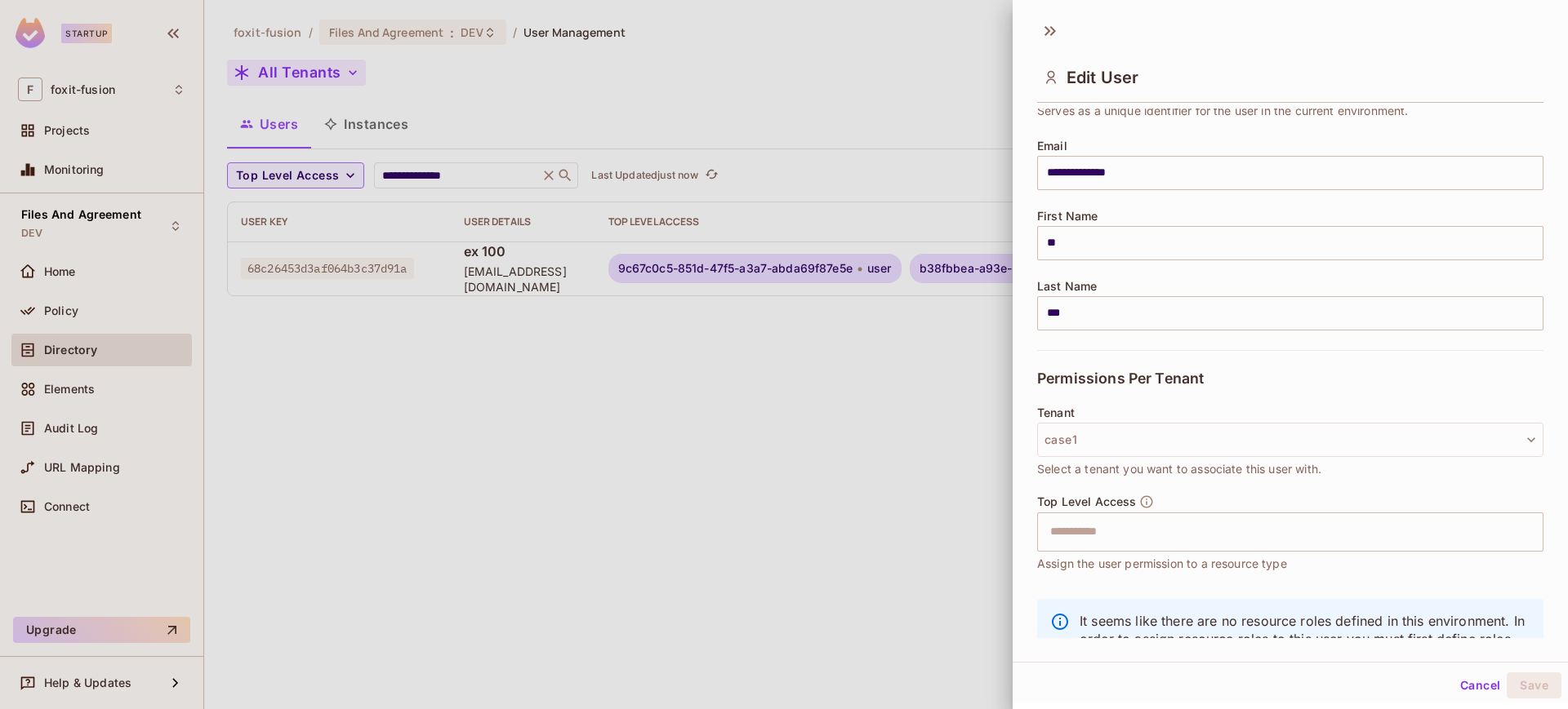
scroll to position [0, 0]
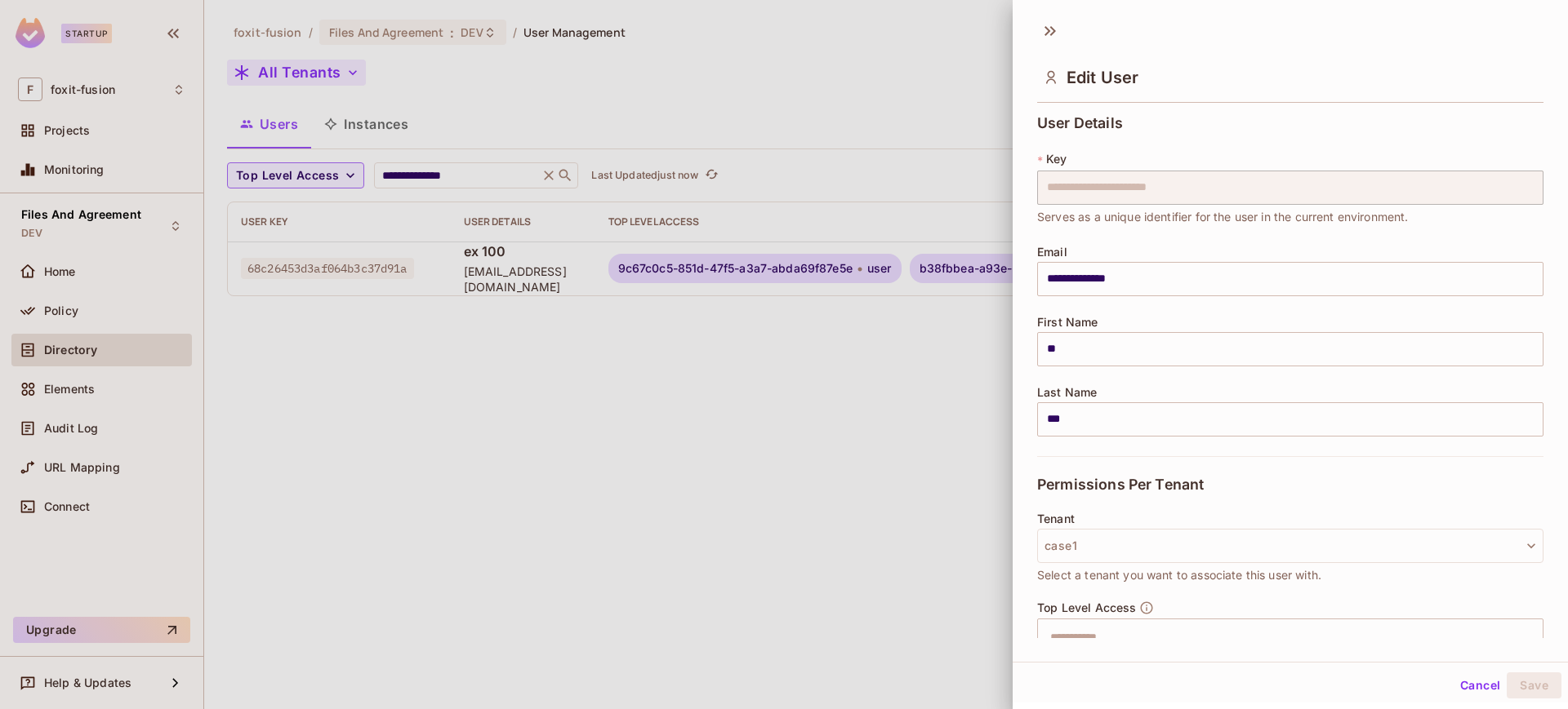
click at [1150, 165] on div "**********" at bounding box center [1291, 188] width 507 height 75
click at [1121, 208] on span "Serves as a unique identifier for the user in the current environment." at bounding box center [1223, 216] width 372 height 18
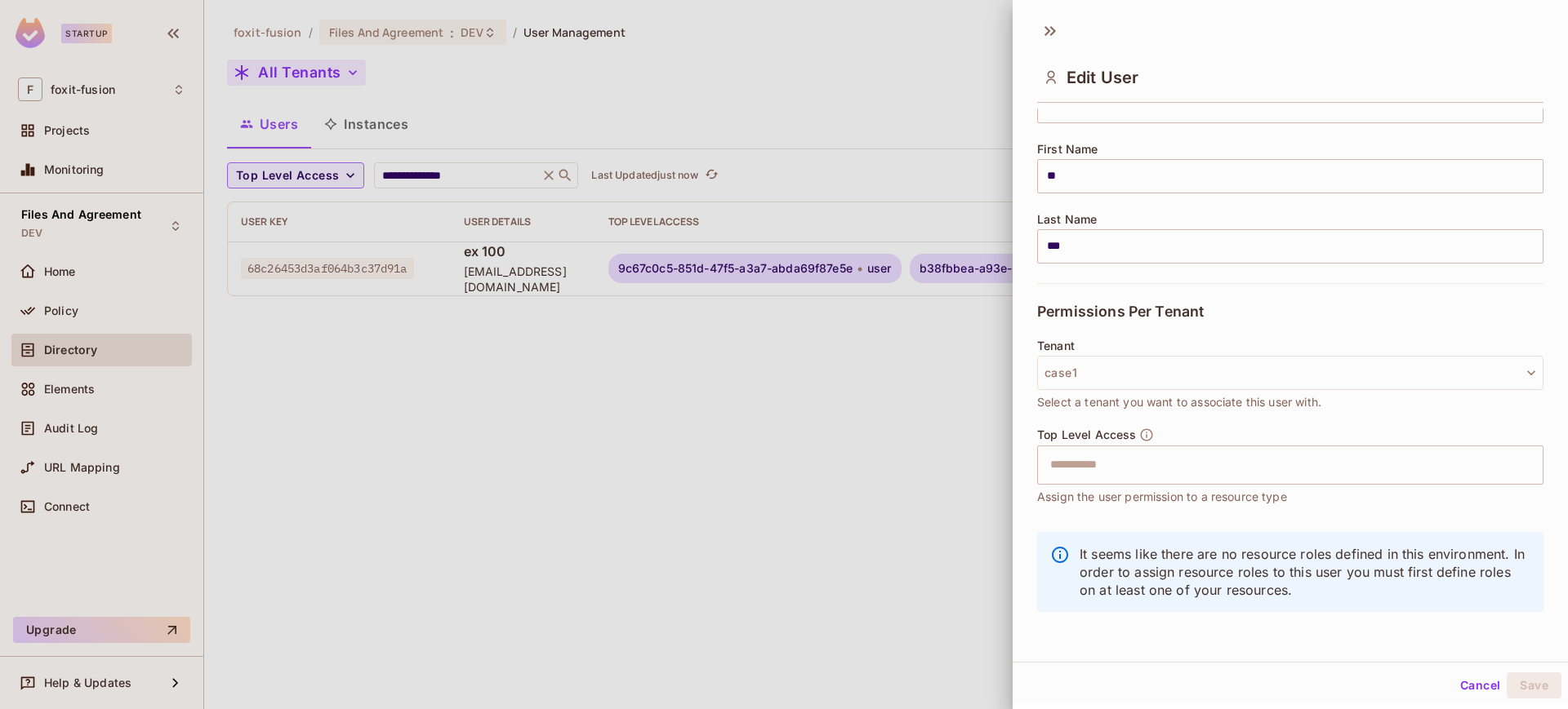
scroll to position [172, 0]
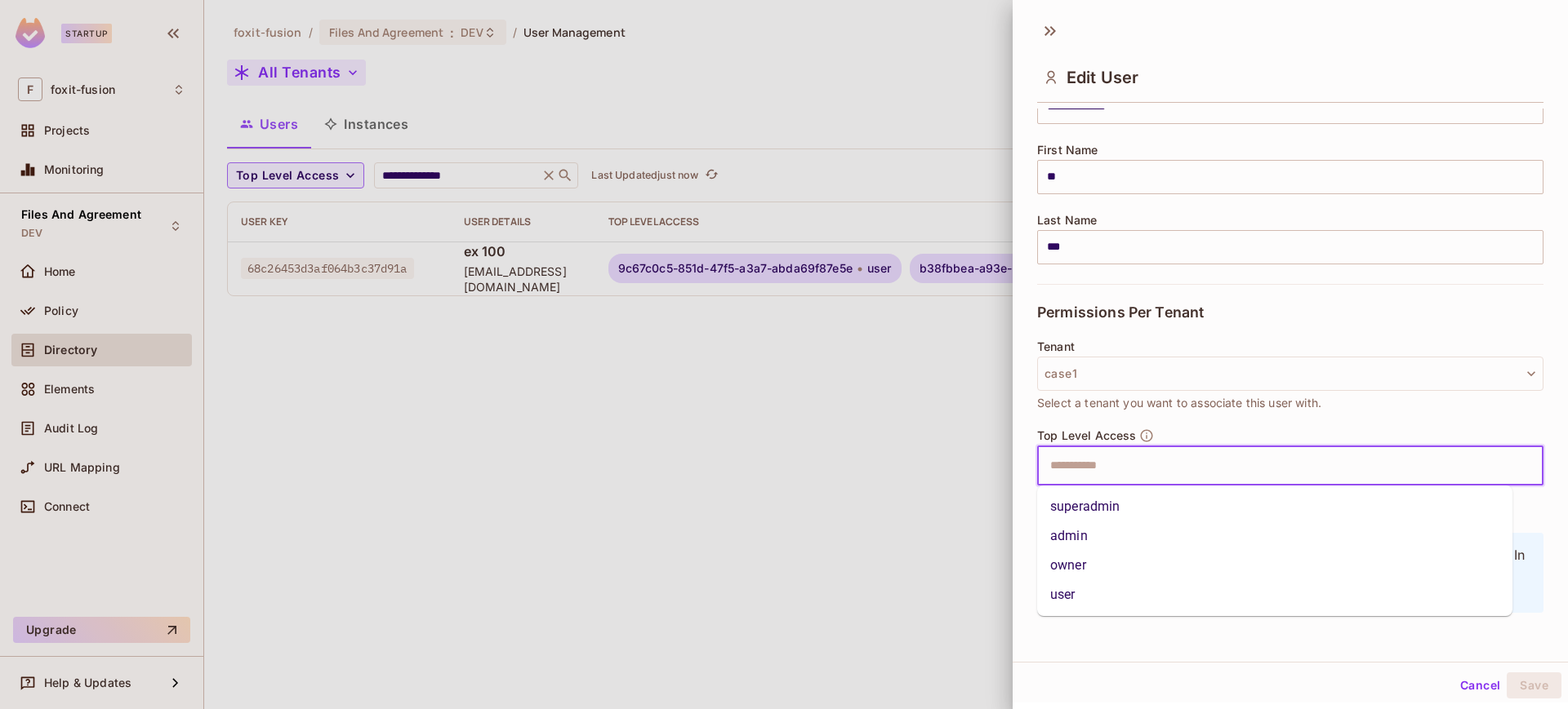
click at [1115, 467] on input "text" at bounding box center [1276, 466] width 472 height 32
click at [1094, 591] on li "user" at bounding box center [1275, 595] width 475 height 30
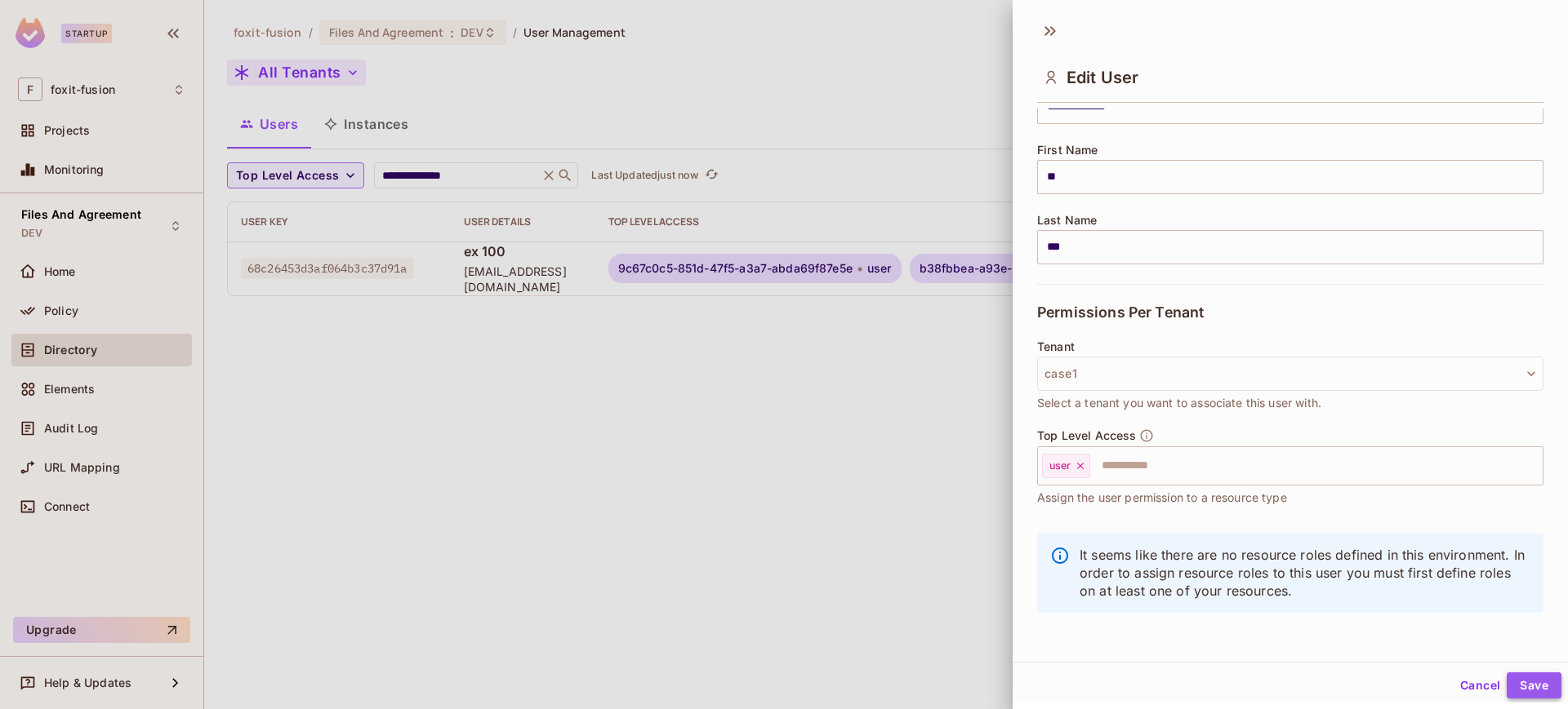
click at [1513, 687] on button "Save" at bounding box center [1533, 686] width 55 height 26
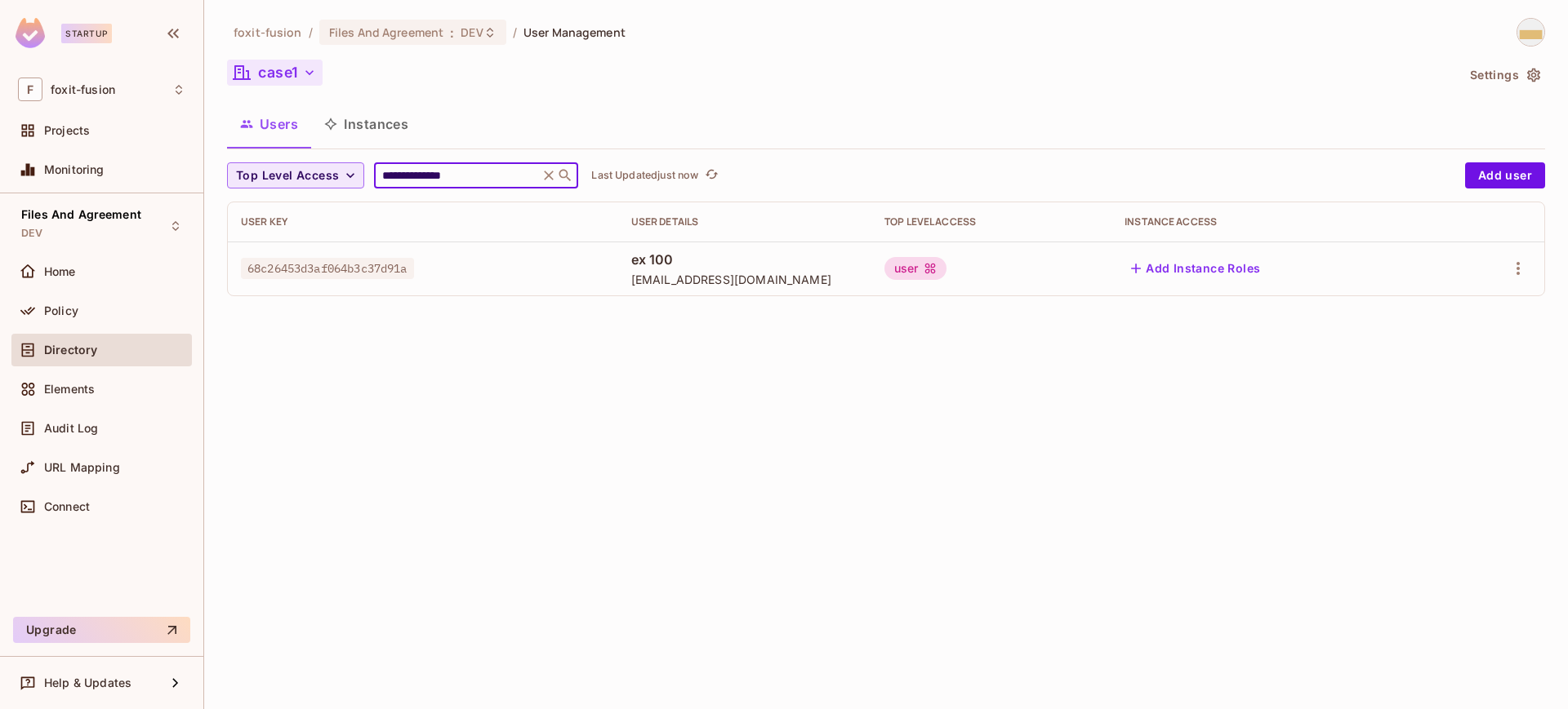
drag, startPoint x: 516, startPoint y: 181, endPoint x: 351, endPoint y: 181, distance: 165.0
click at [351, 181] on div "**********" at bounding box center [842, 176] width 1230 height 26
click at [542, 373] on div "**********" at bounding box center [886, 354] width 1364 height 709
click at [649, 100] on div "**********" at bounding box center [886, 163] width 1317 height 291
click at [508, 177] on input "**********" at bounding box center [457, 176] width 155 height 17
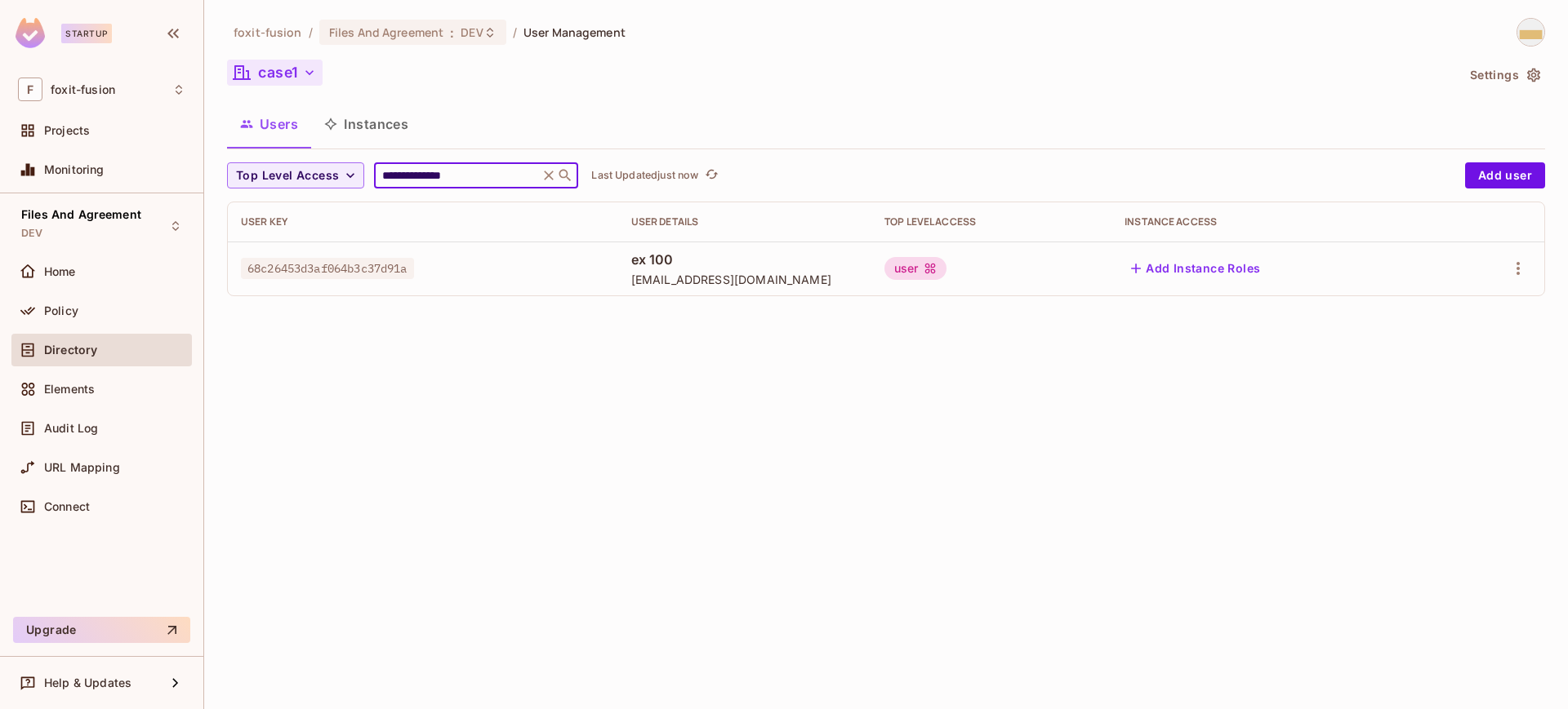
drag, startPoint x: 508, startPoint y: 177, endPoint x: 369, endPoint y: 178, distance: 139.0
click at [369, 178] on div "**********" at bounding box center [842, 176] width 1230 height 26
click at [766, 69] on div "case1" at bounding box center [841, 75] width 1228 height 31
click at [491, 182] on input "text" at bounding box center [464, 176] width 171 height 17
paste input "**********"
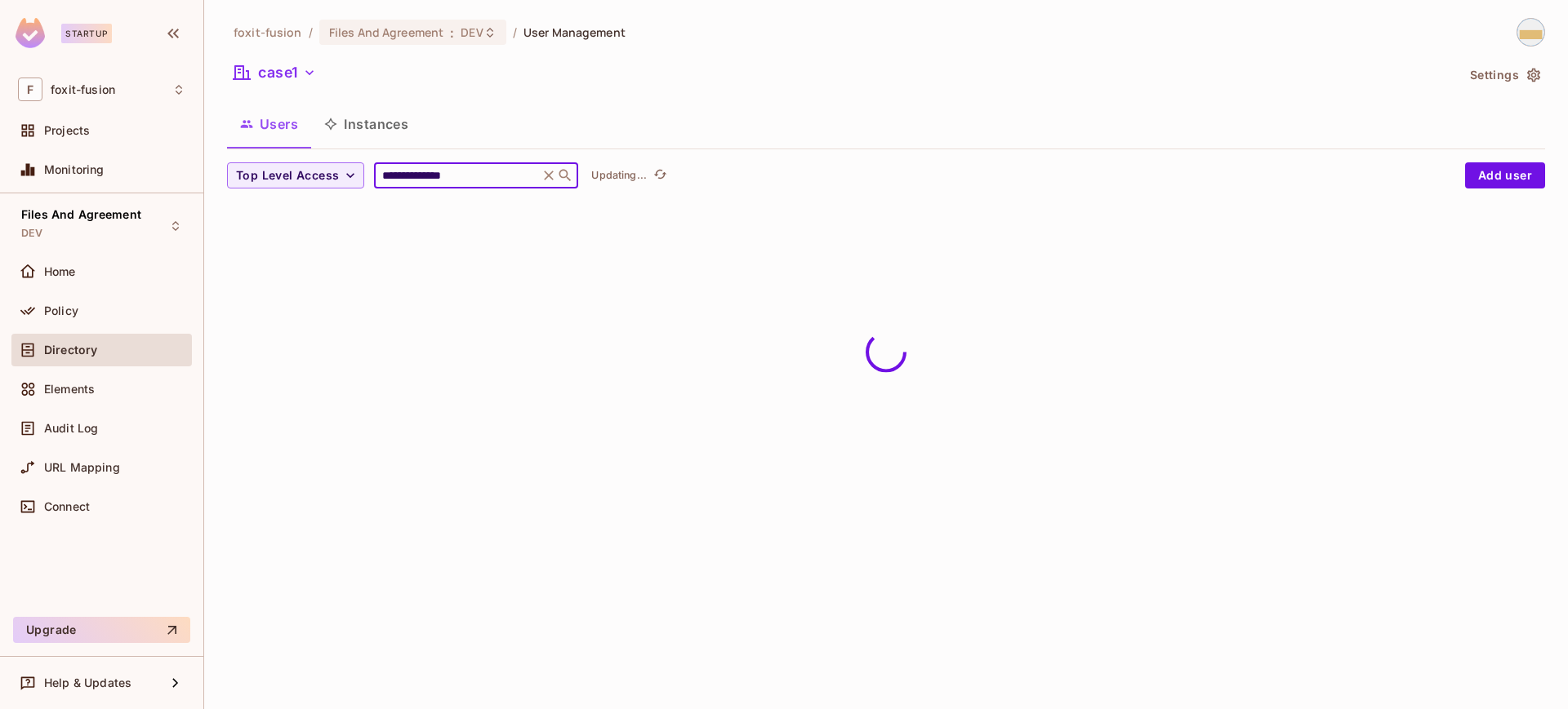
type input "**********"
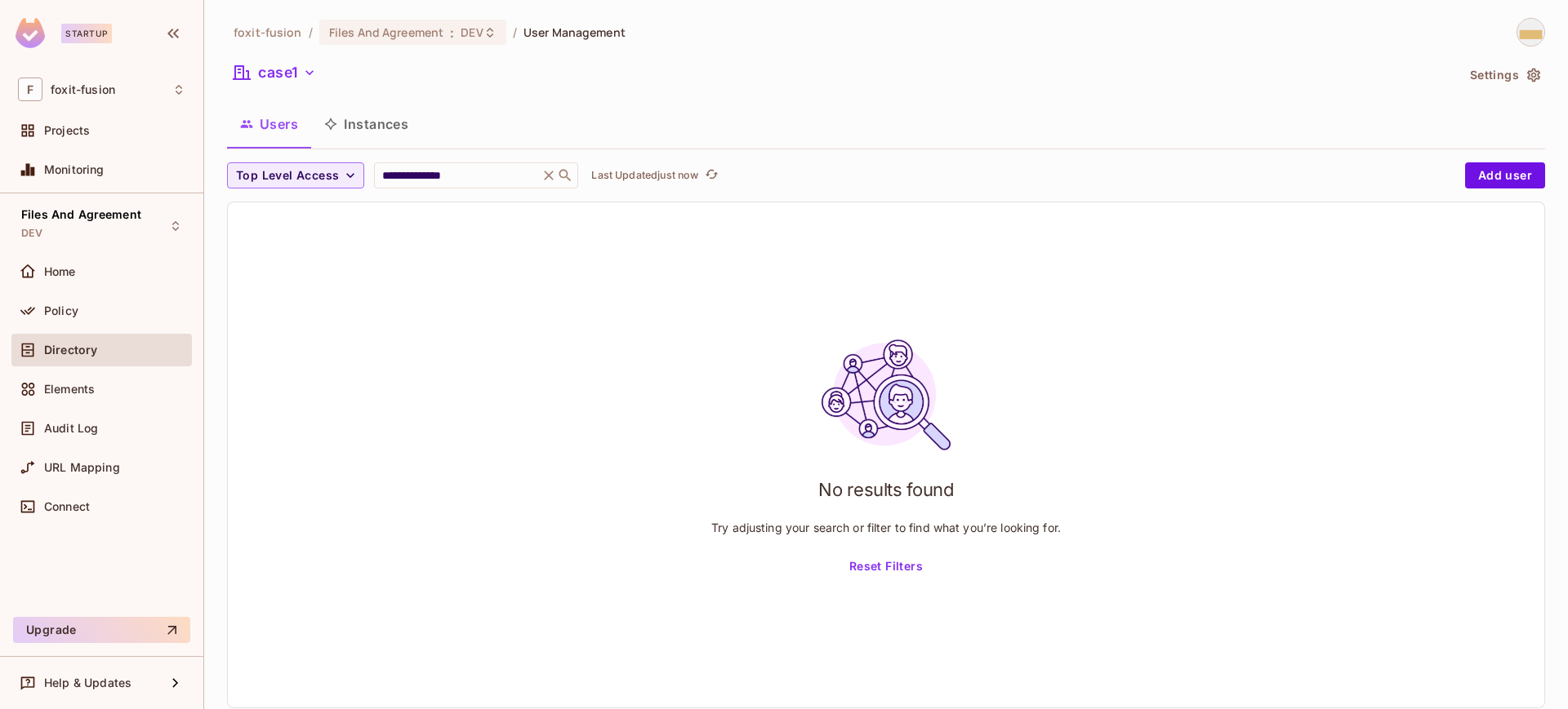
click at [717, 102] on div "**********" at bounding box center [886, 369] width 1317 height 703
drag, startPoint x: 500, startPoint y: 179, endPoint x: 349, endPoint y: 177, distance: 151.0
click at [349, 177] on div "**********" at bounding box center [842, 176] width 1230 height 26
click at [691, 73] on div "case1" at bounding box center [841, 75] width 1228 height 31
click at [786, 296] on div "No results found Try adjusting your search or filter to find what you’re lookin…" at bounding box center [886, 455] width 1317 height 506
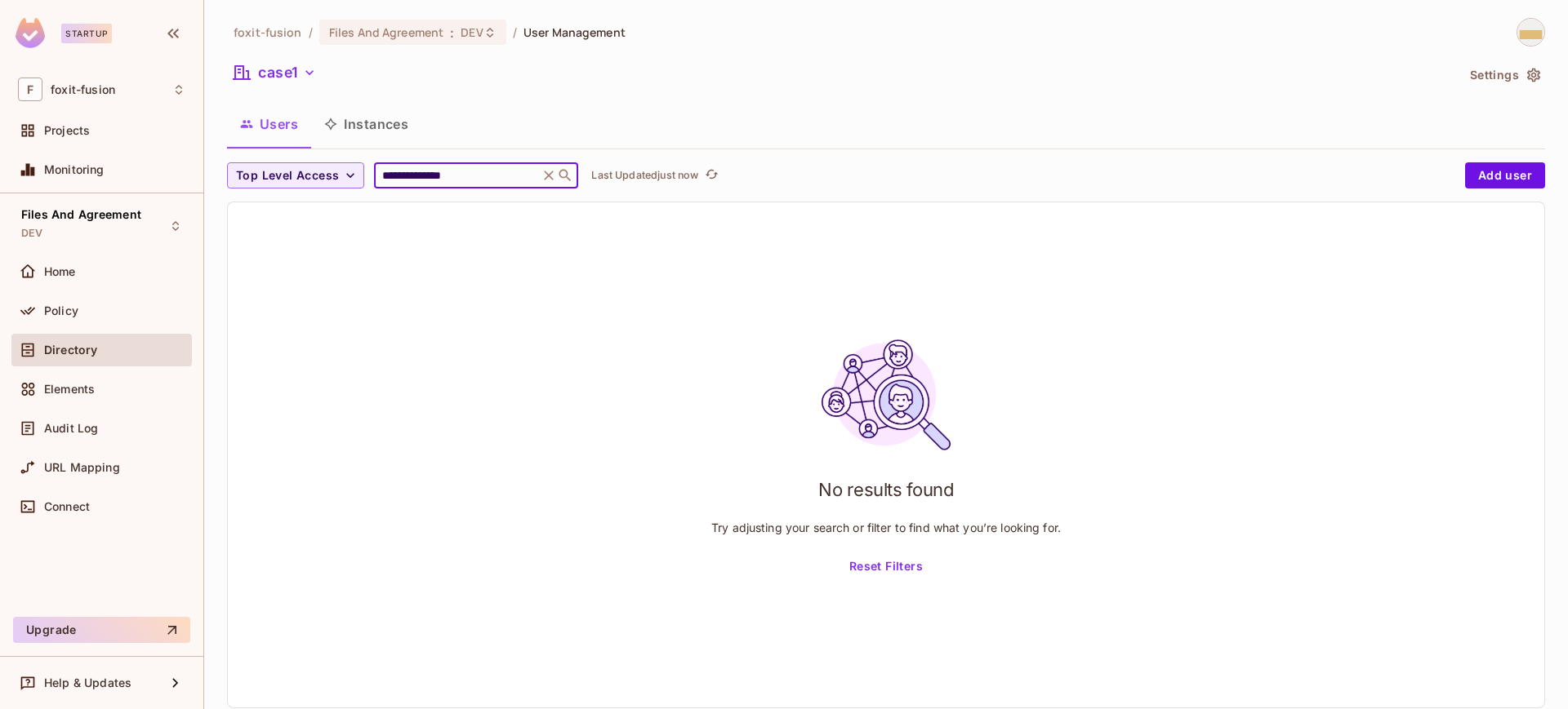
click at [516, 170] on input "**********" at bounding box center [457, 176] width 155 height 17
drag, startPoint x: 516, startPoint y: 170, endPoint x: 349, endPoint y: 184, distance: 167.6
click at [349, 184] on div "**********" at bounding box center [842, 176] width 1230 height 26
click at [316, 69] on icon "button" at bounding box center [310, 73] width 17 height 17
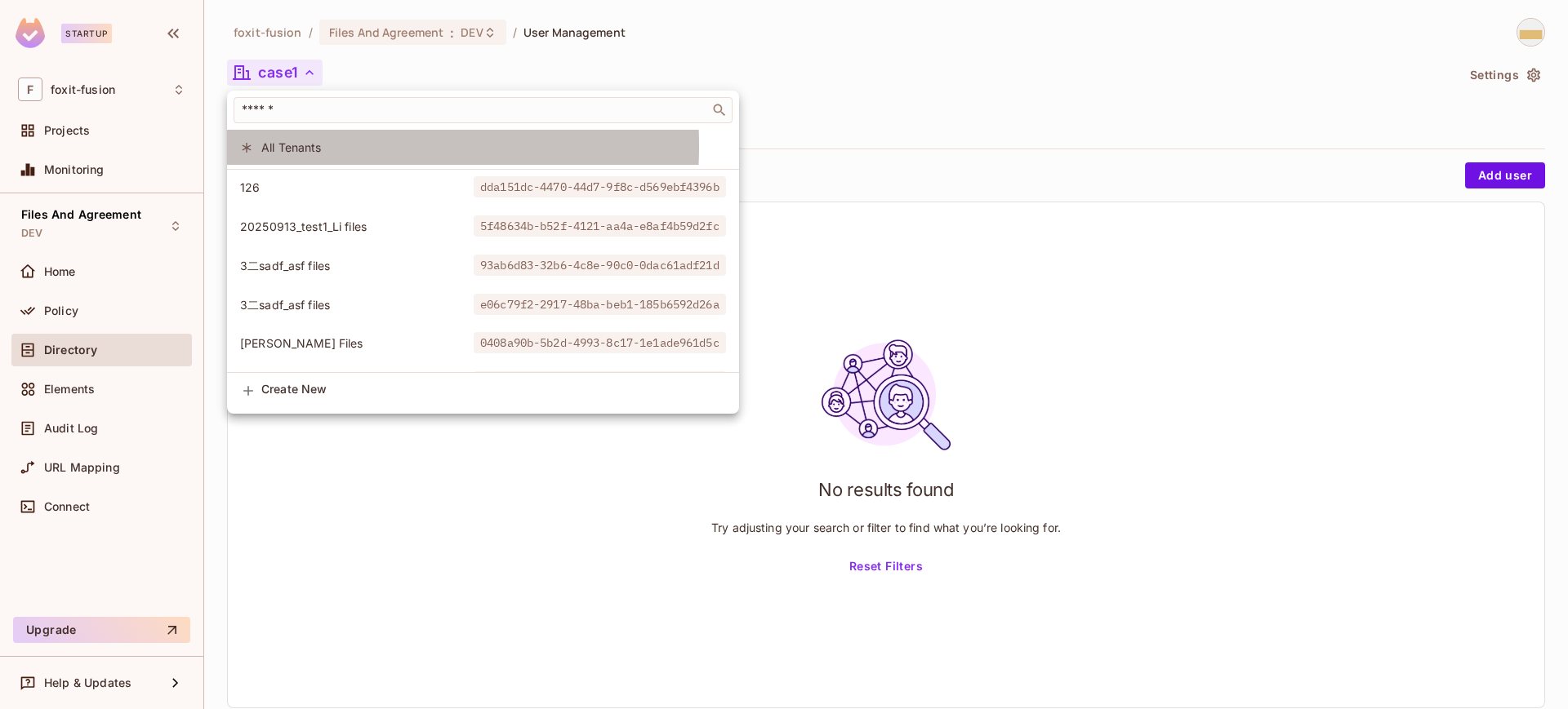
click at [292, 146] on span "All Tenants" at bounding box center [494, 147] width 465 height 16
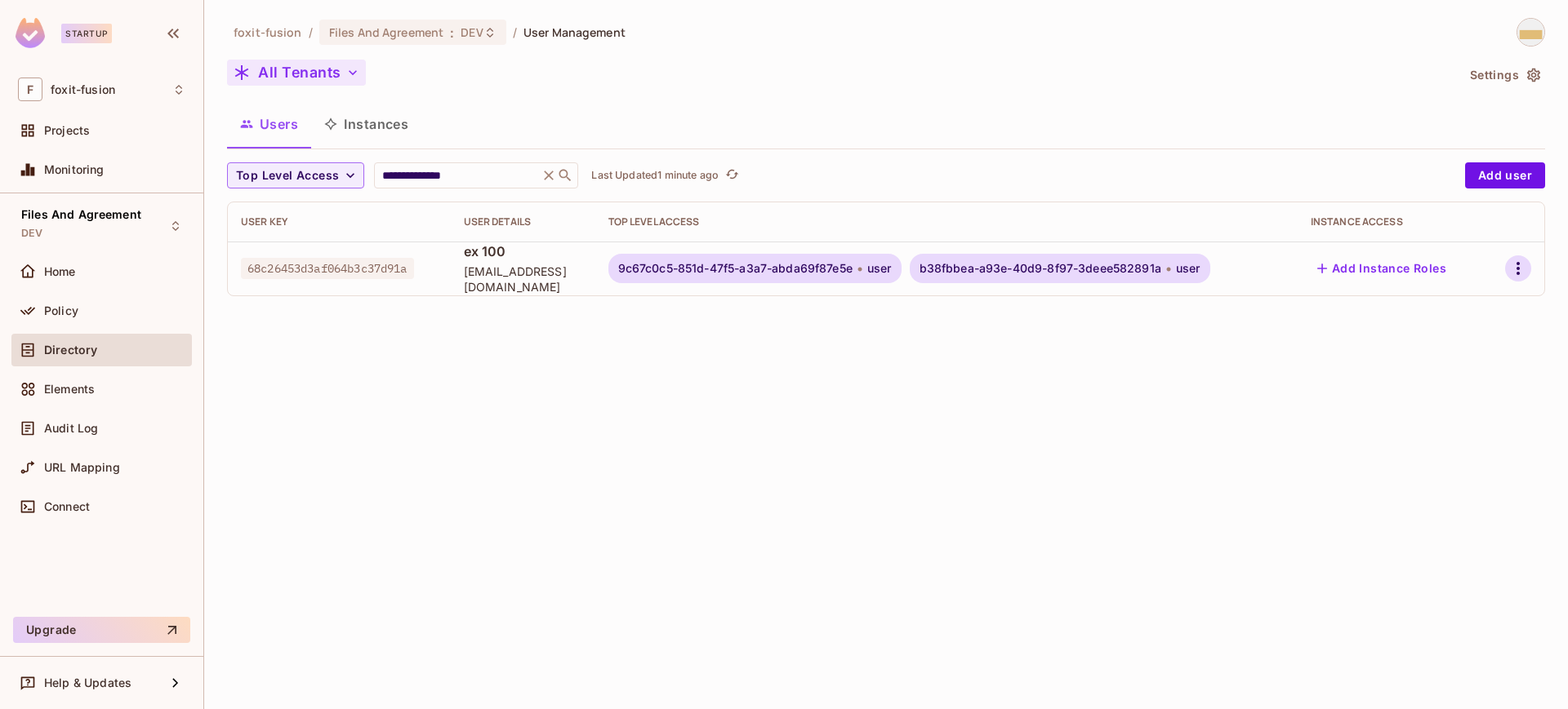
click at [1510, 271] on icon "button" at bounding box center [1517, 268] width 19 height 19
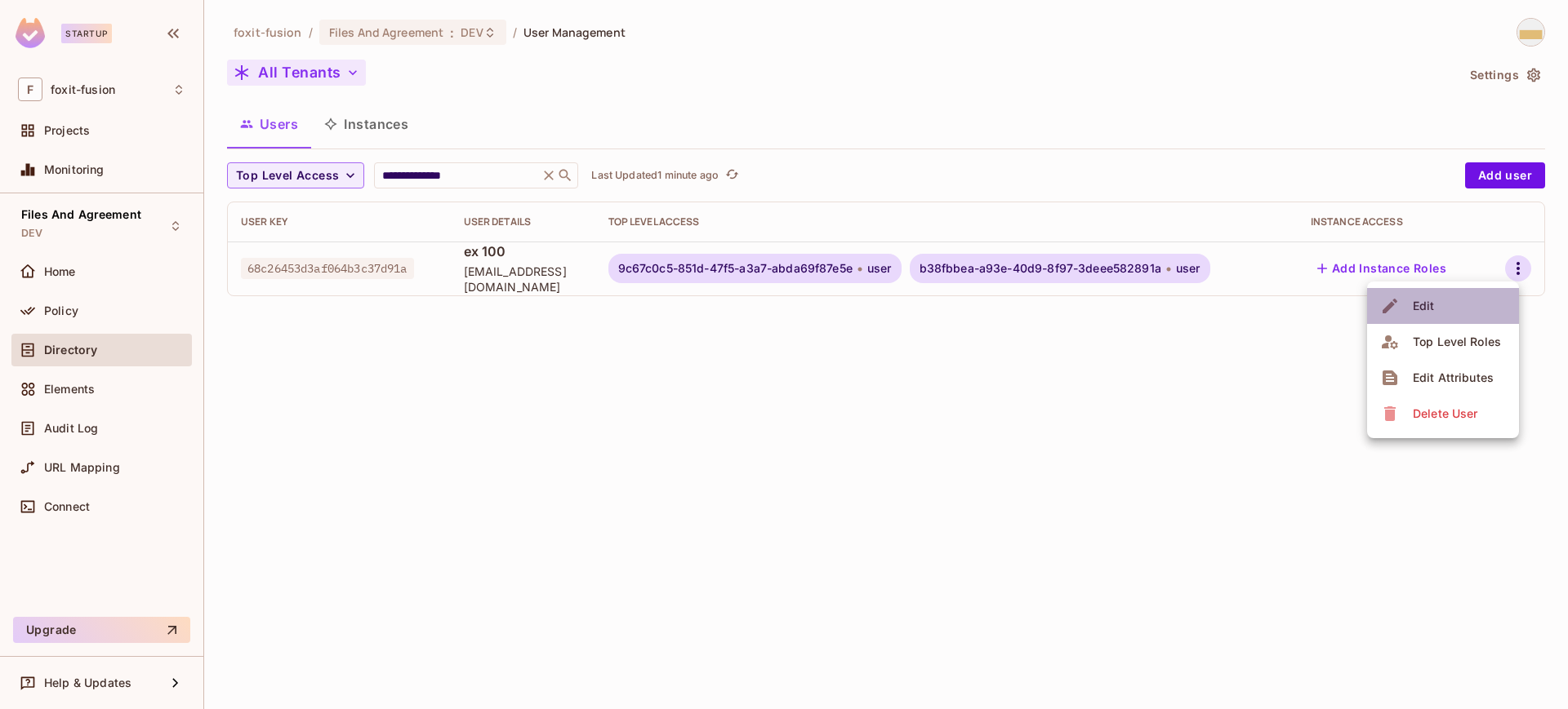
click at [1449, 302] on li "Edit" at bounding box center [1442, 306] width 152 height 36
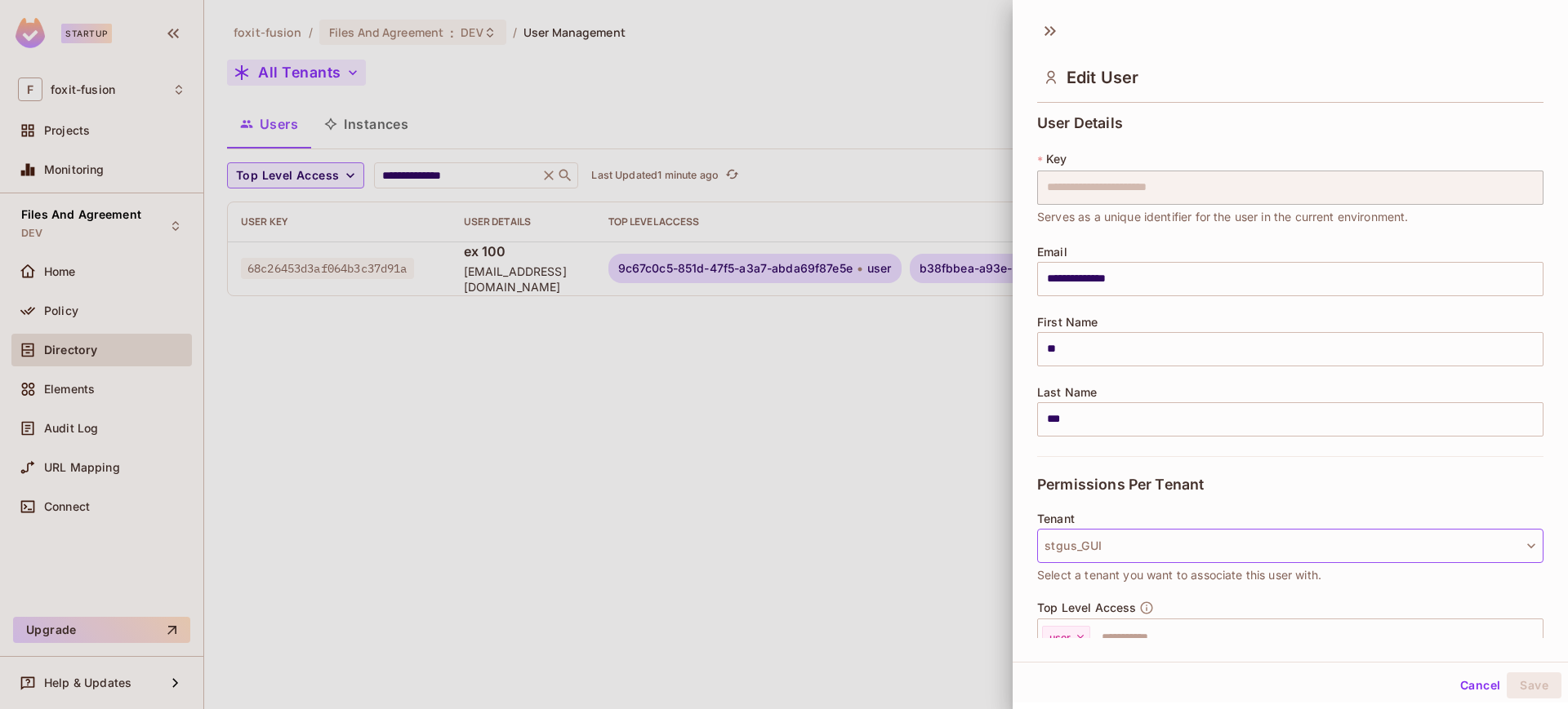
scroll to position [173, 0]
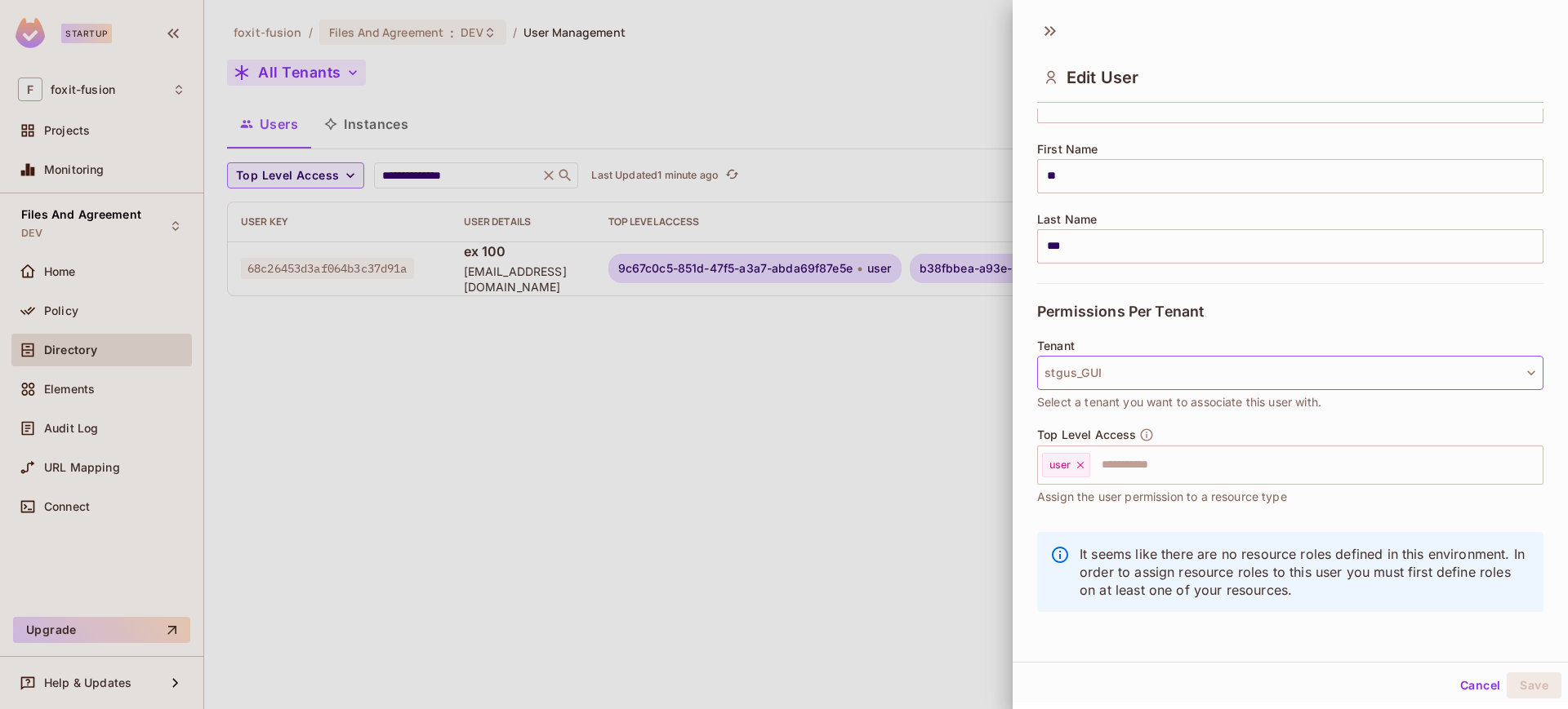
click at [1201, 371] on button "stgus_GUI" at bounding box center [1291, 373] width 507 height 34
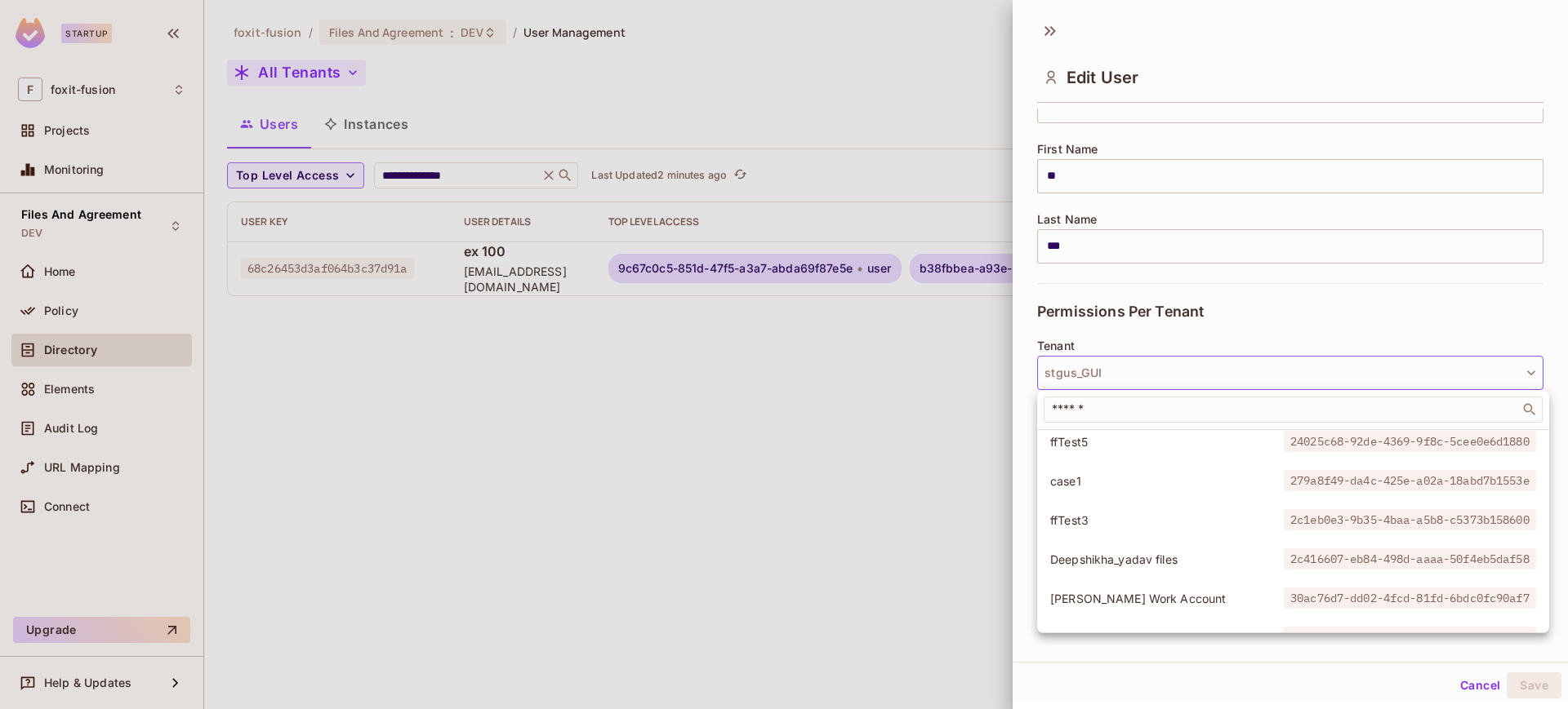
scroll to position [272, 0]
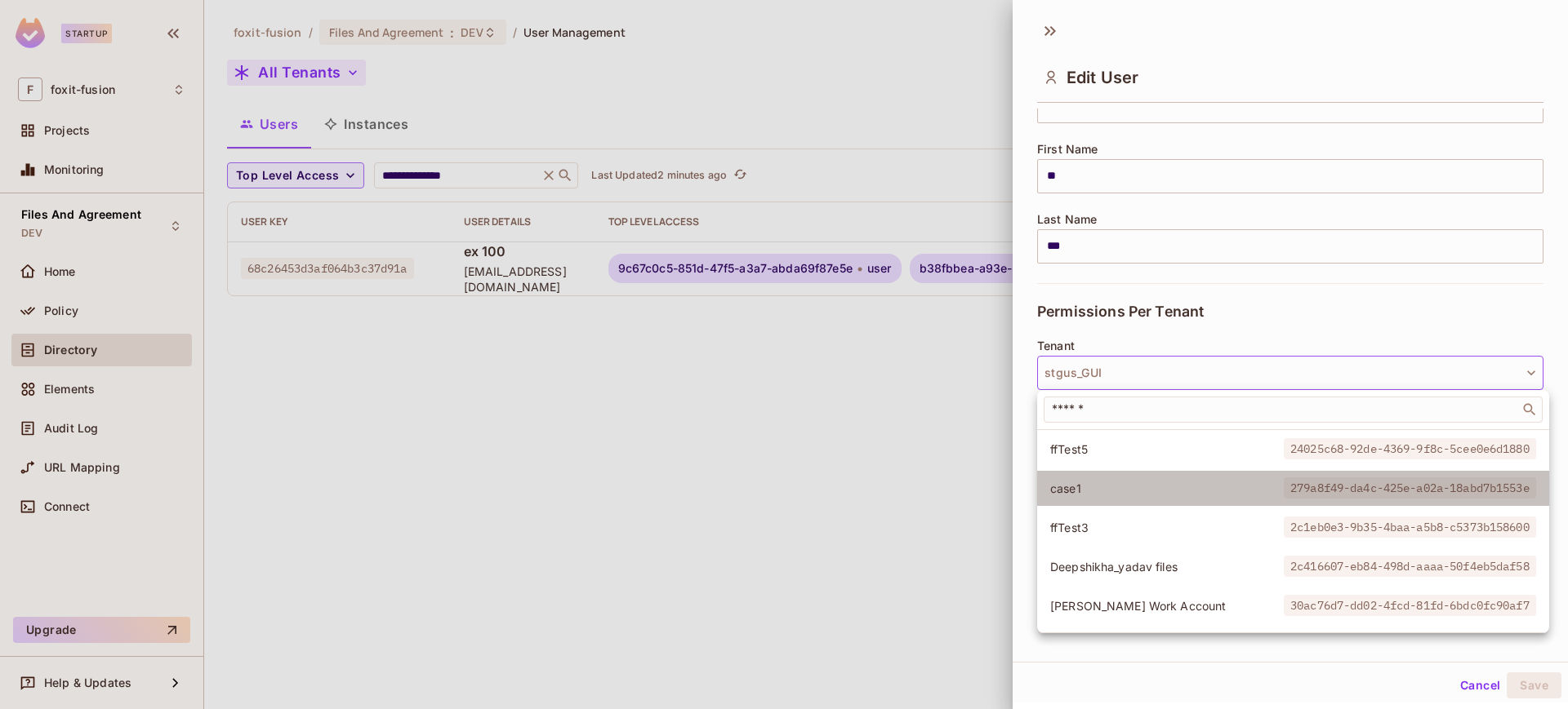
click at [1344, 493] on span "279a8f49-da4c-425e-a02a-18abd7b1553e" at bounding box center [1409, 488] width 252 height 21
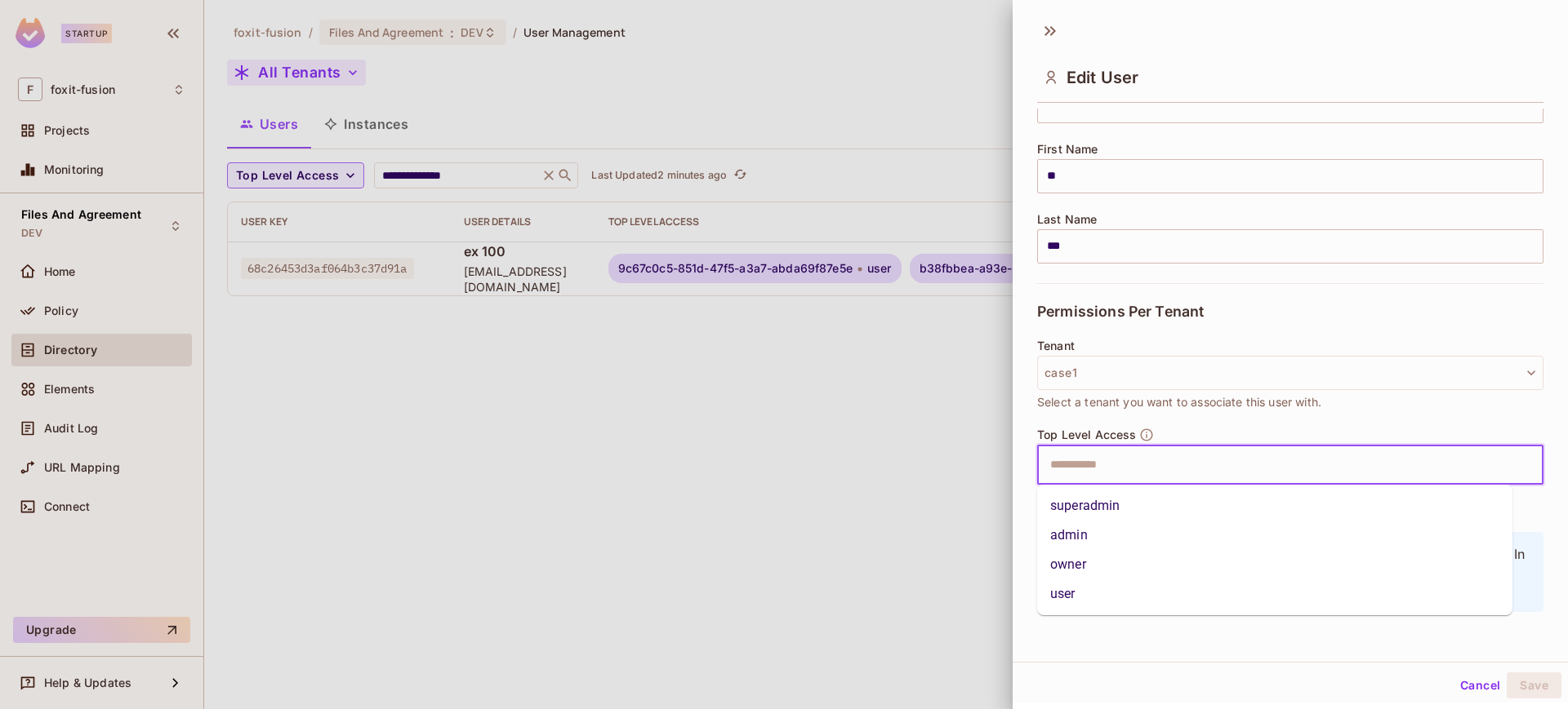
click at [1183, 458] on input "text" at bounding box center [1276, 465] width 472 height 32
click at [1102, 585] on li "user" at bounding box center [1275, 594] width 475 height 30
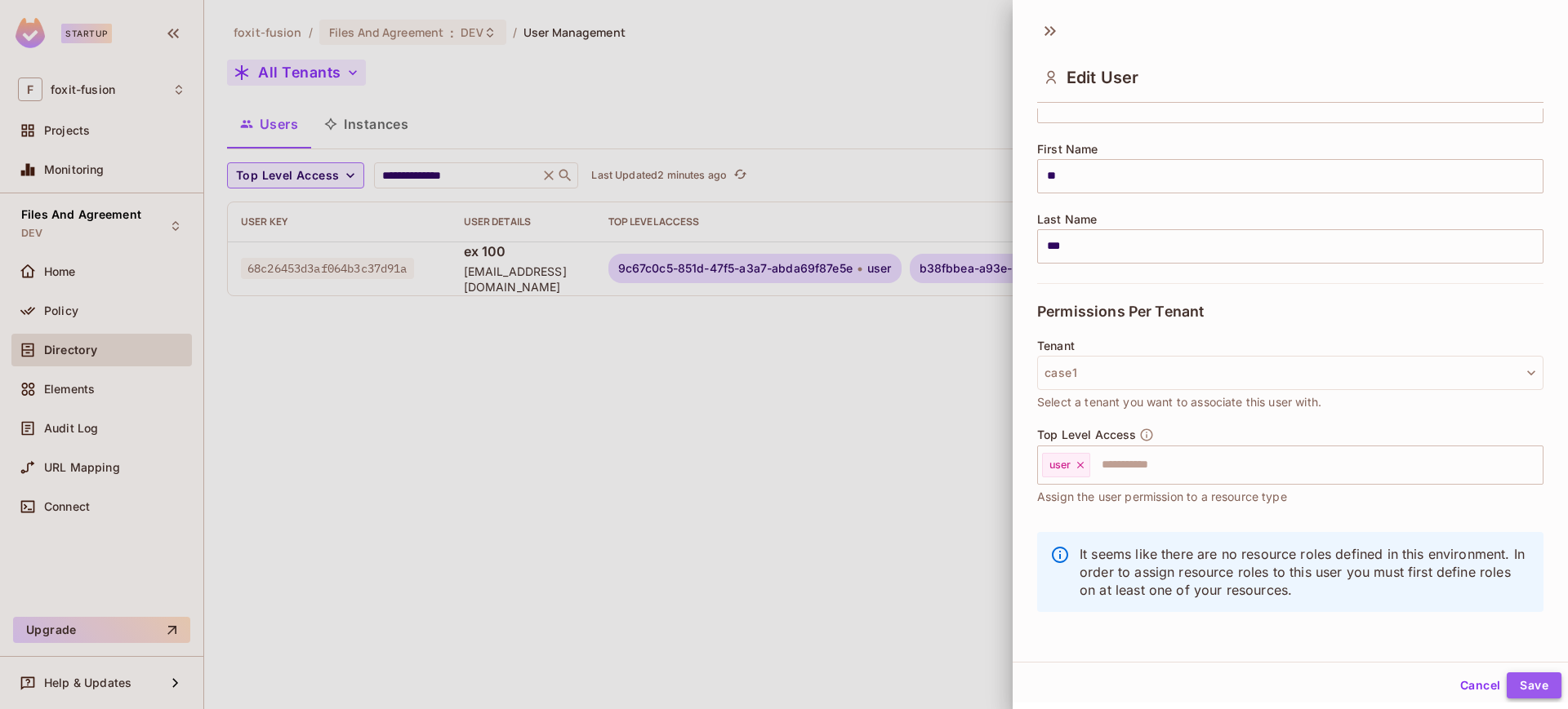
click at [1506, 683] on button "Save" at bounding box center [1533, 686] width 55 height 26
